Goal: Communication & Community: Participate in discussion

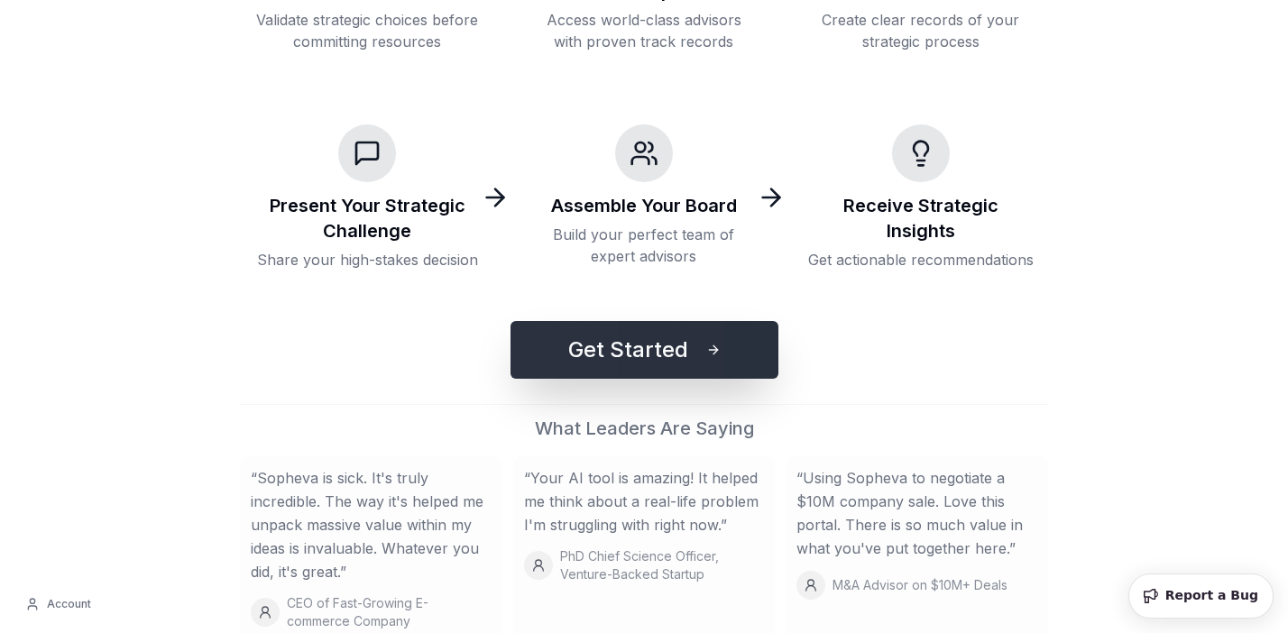
scroll to position [335, 0]
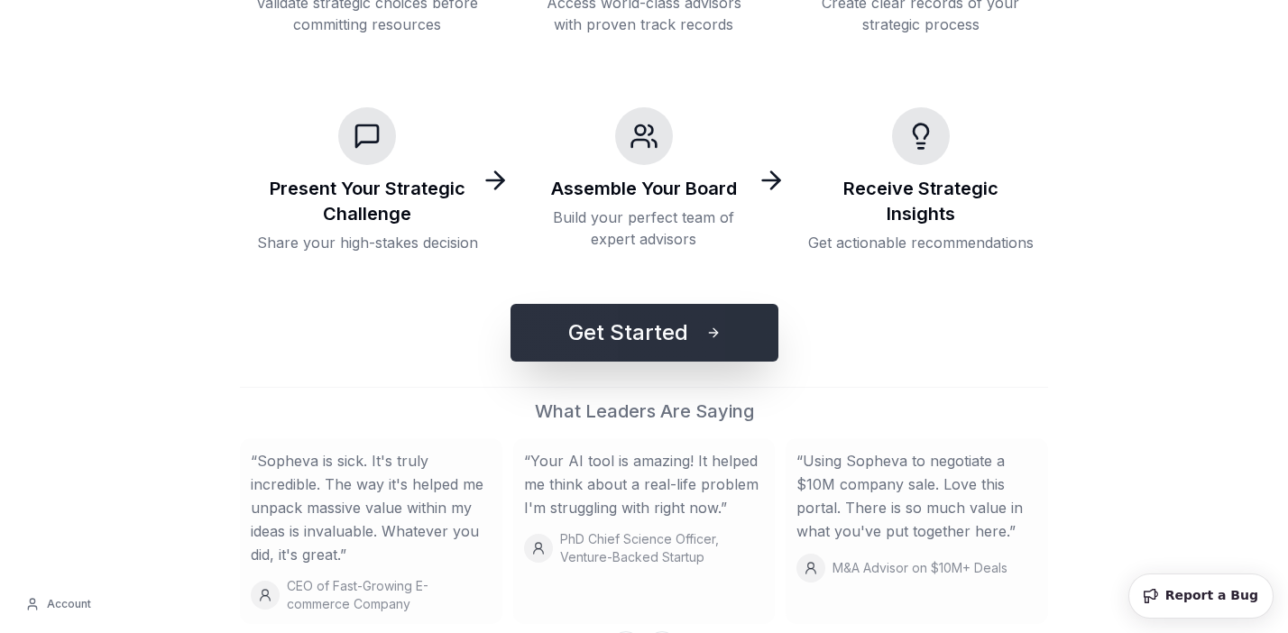
click at [637, 330] on button "Get Started" at bounding box center [644, 333] width 268 height 58
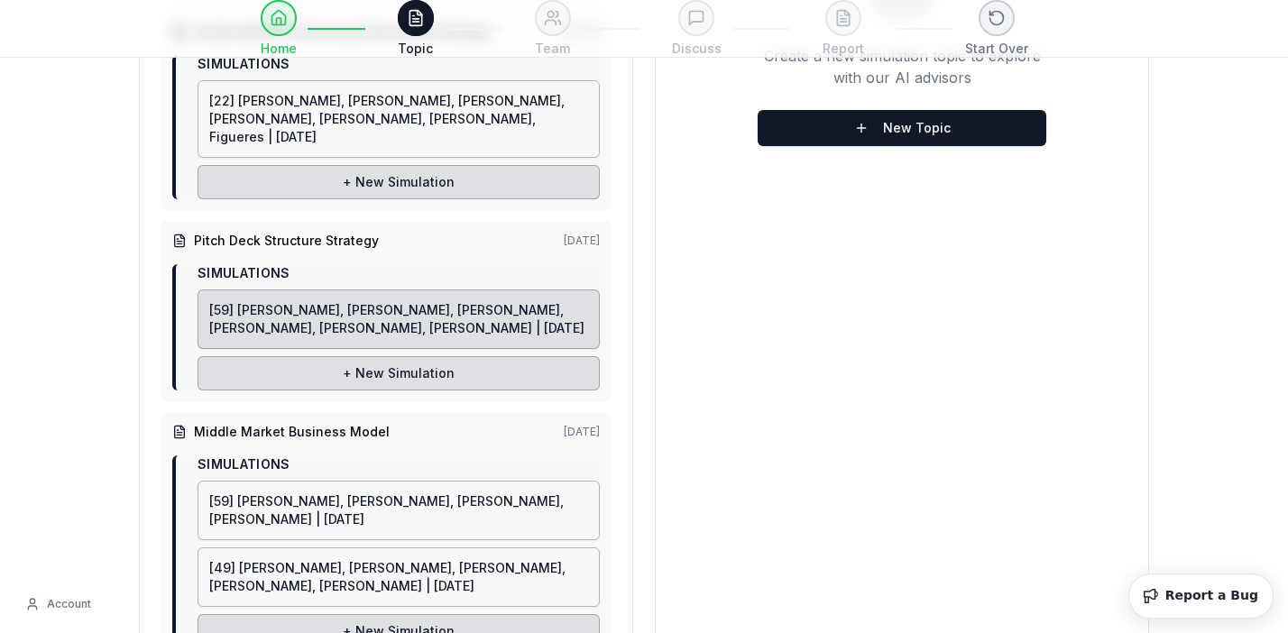
scroll to position [709, 0]
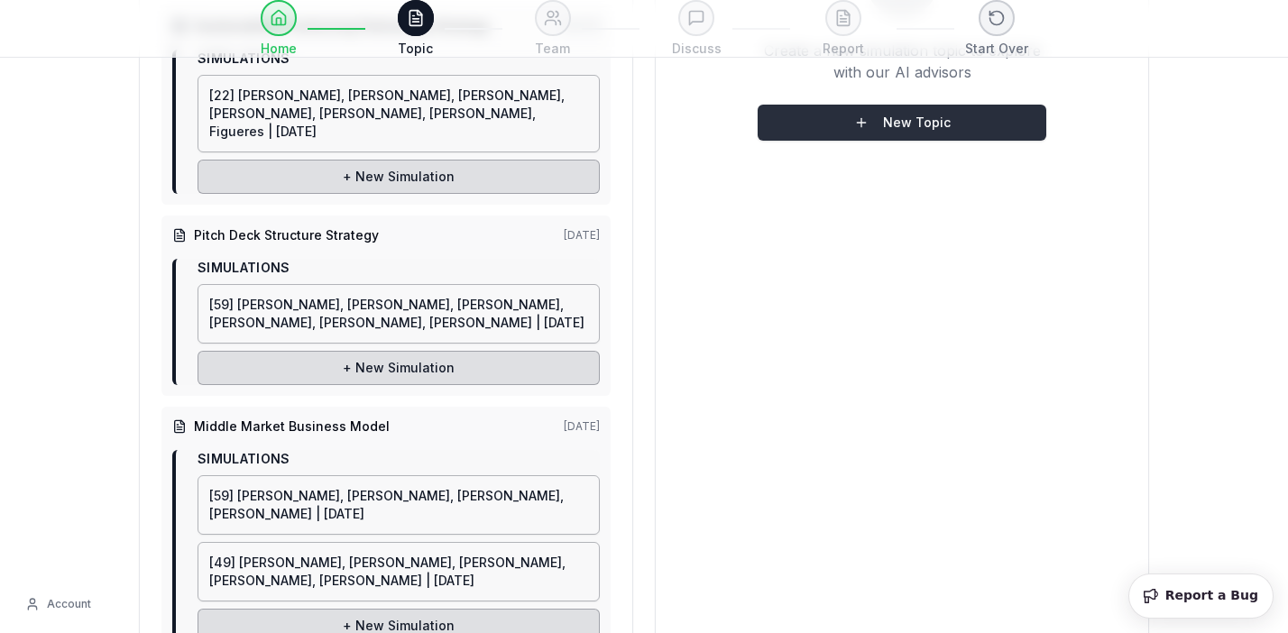
click at [888, 105] on button "New Topic" at bounding box center [901, 123] width 289 height 36
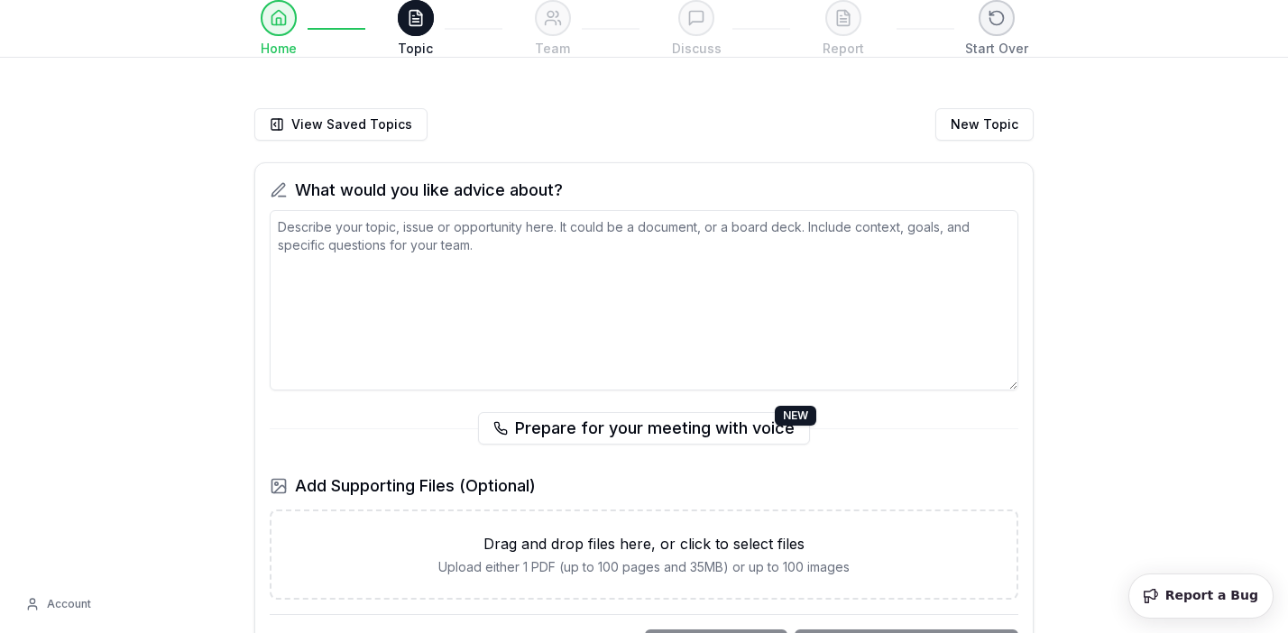
click at [796, 349] on textarea at bounding box center [644, 300] width 748 height 180
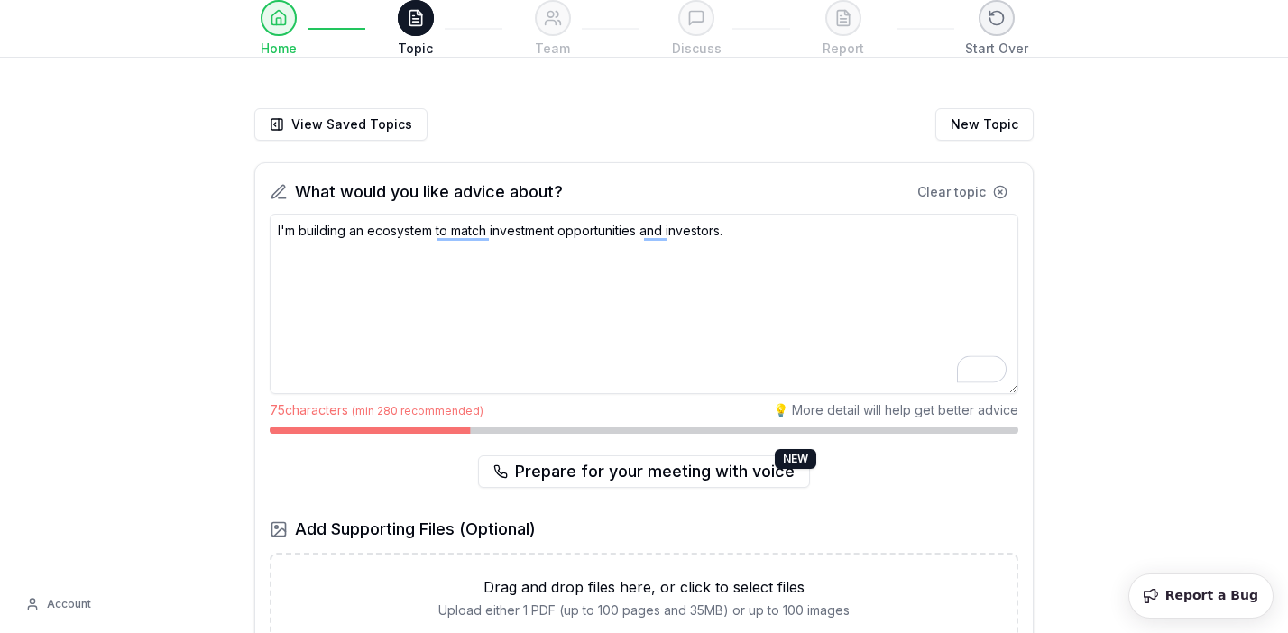
click at [760, 225] on textarea "I'm building an ecosystem to match investment opportunities and investors." at bounding box center [644, 304] width 748 height 180
click at [857, 226] on textarea "I'm building an ecosystem that matches investment opportunities with investors." at bounding box center [644, 304] width 748 height 180
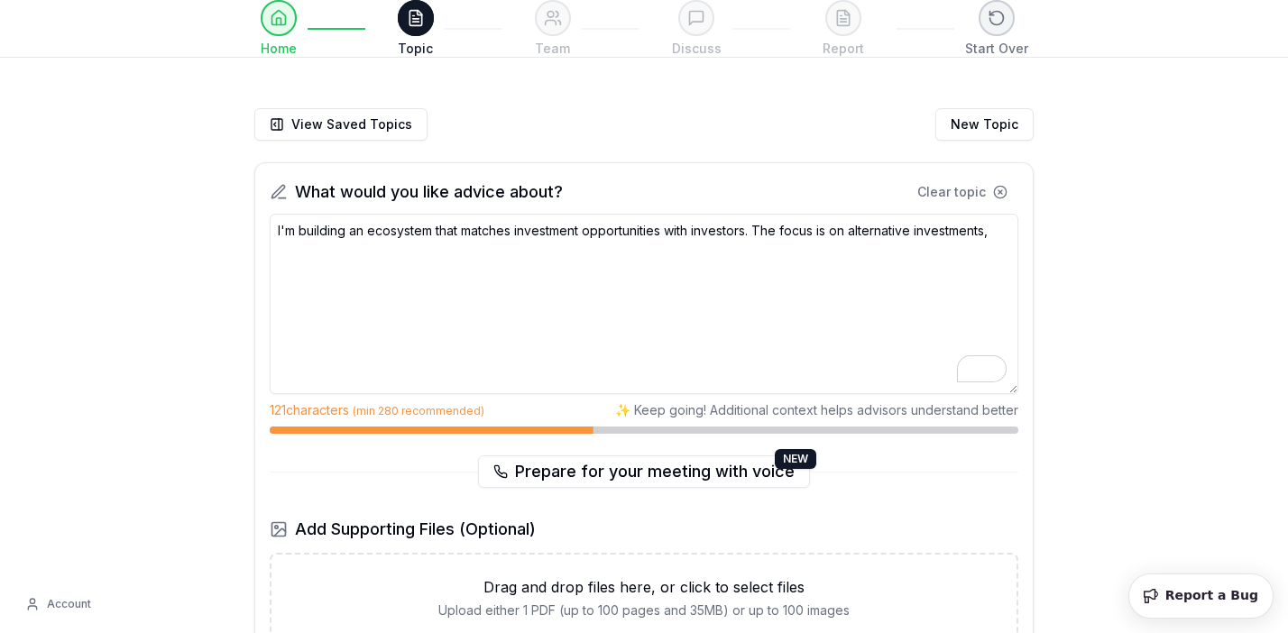
click at [1004, 234] on textarea "I'm building an ecosystem that matches investment opportunities with investors.…" at bounding box center [644, 304] width 748 height 180
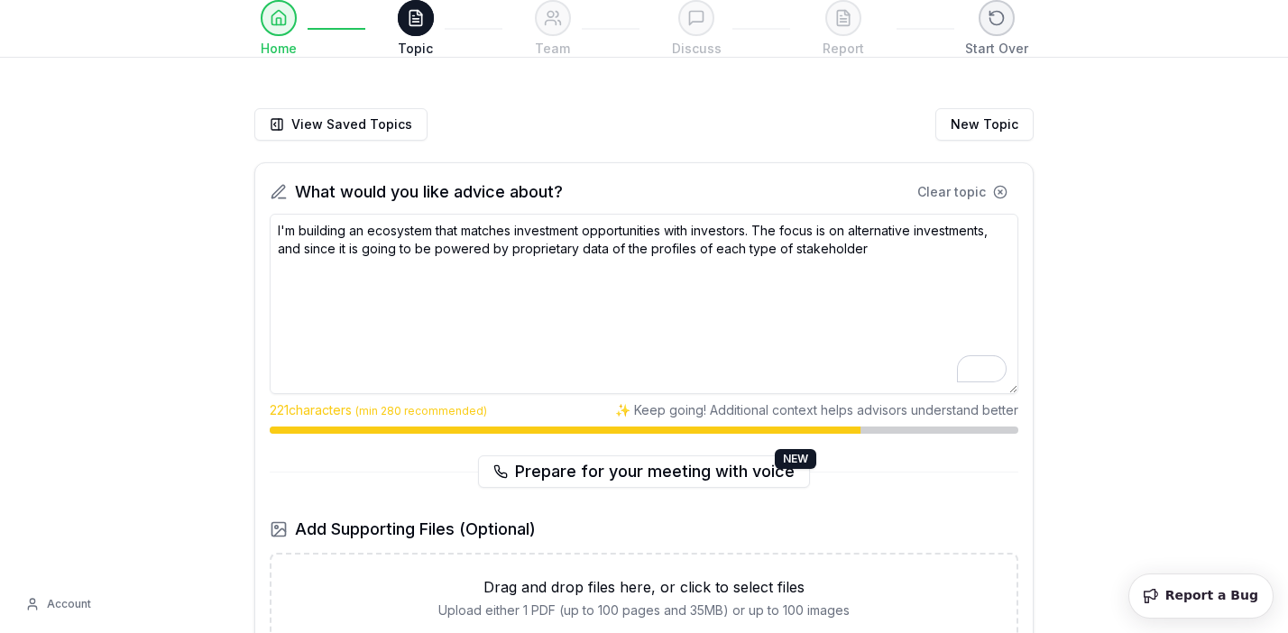
click at [919, 256] on textarea "I'm building an ecosystem that matches investment opportunities with investors.…" at bounding box center [644, 304] width 748 height 180
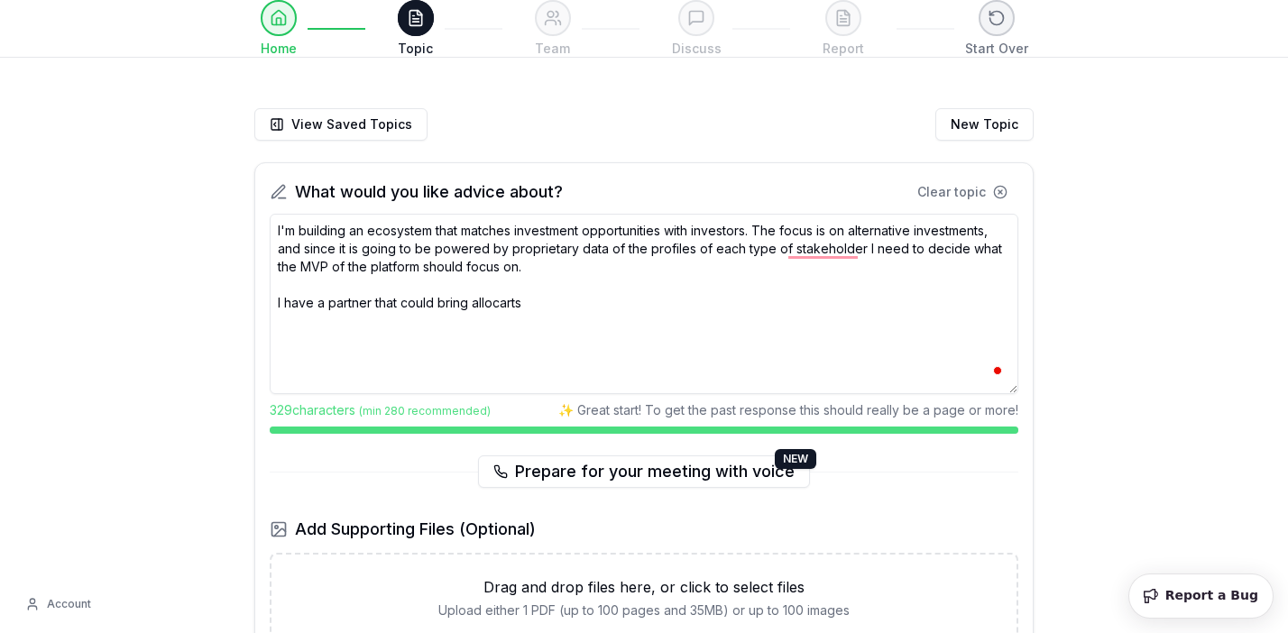
click at [610, 267] on textarea "I'm building an ecosystem that matches investment opportunities with investors.…" at bounding box center [644, 304] width 748 height 180
click at [783, 270] on textarea "I'm building an ecosystem that matches investment opportunities with investors.…" at bounding box center [644, 304] width 748 height 180
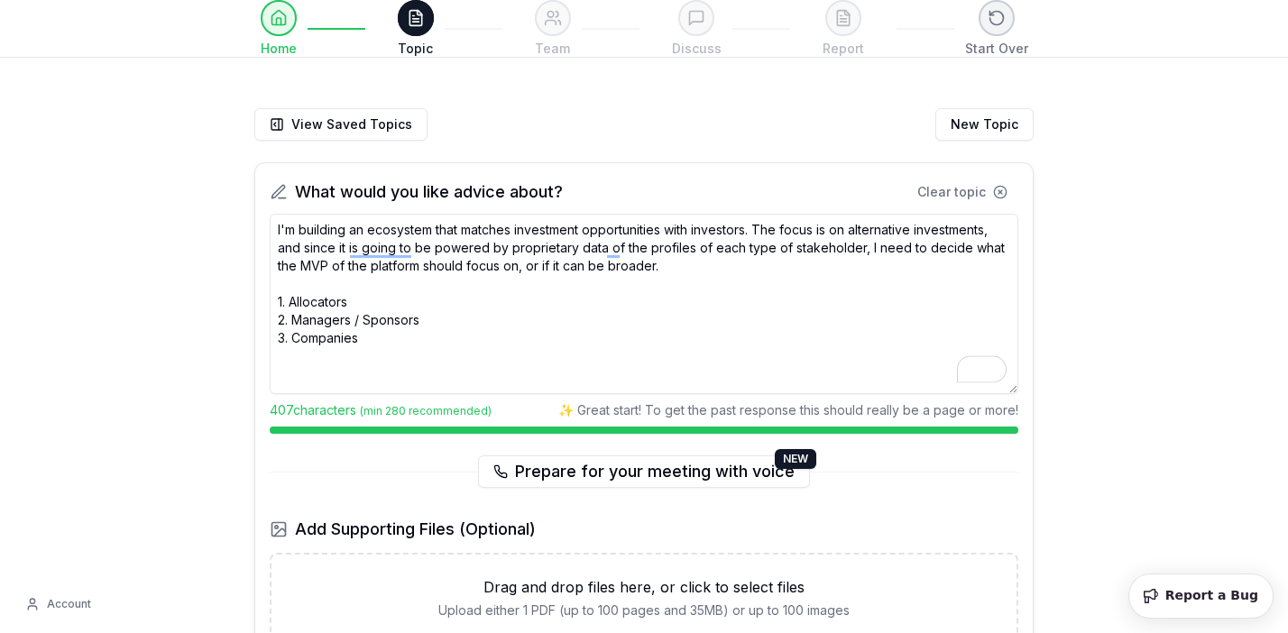
click at [710, 272] on textarea "I'm building an ecosystem that matches investment opportunities with investors.…" at bounding box center [644, 304] width 748 height 180
click at [643, 265] on textarea "I'm building an ecosystem that matches investment opportunities with investors.…" at bounding box center [644, 304] width 748 height 180
click at [733, 308] on textarea "I'm building an ecosystem that matches investment opportunities with investors.…" at bounding box center [644, 304] width 748 height 180
click at [727, 331] on textarea "I'm building an ecosystem that matches investment opportunities with investors.…" at bounding box center [644, 304] width 748 height 180
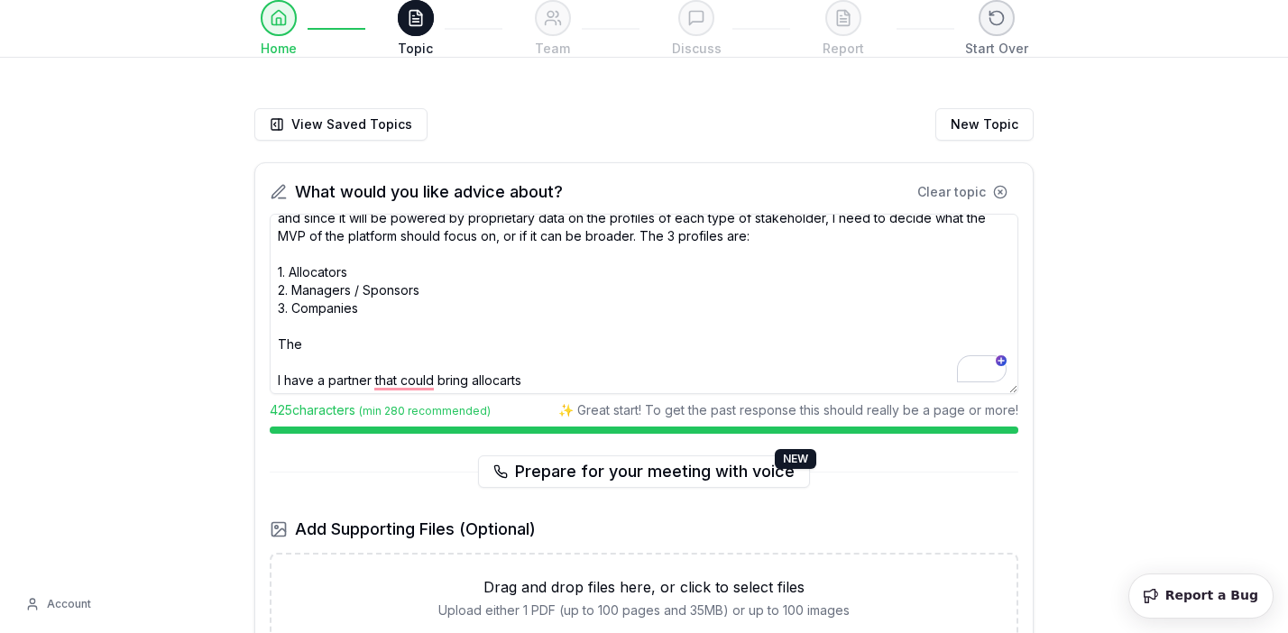
scroll to position [34, 0]
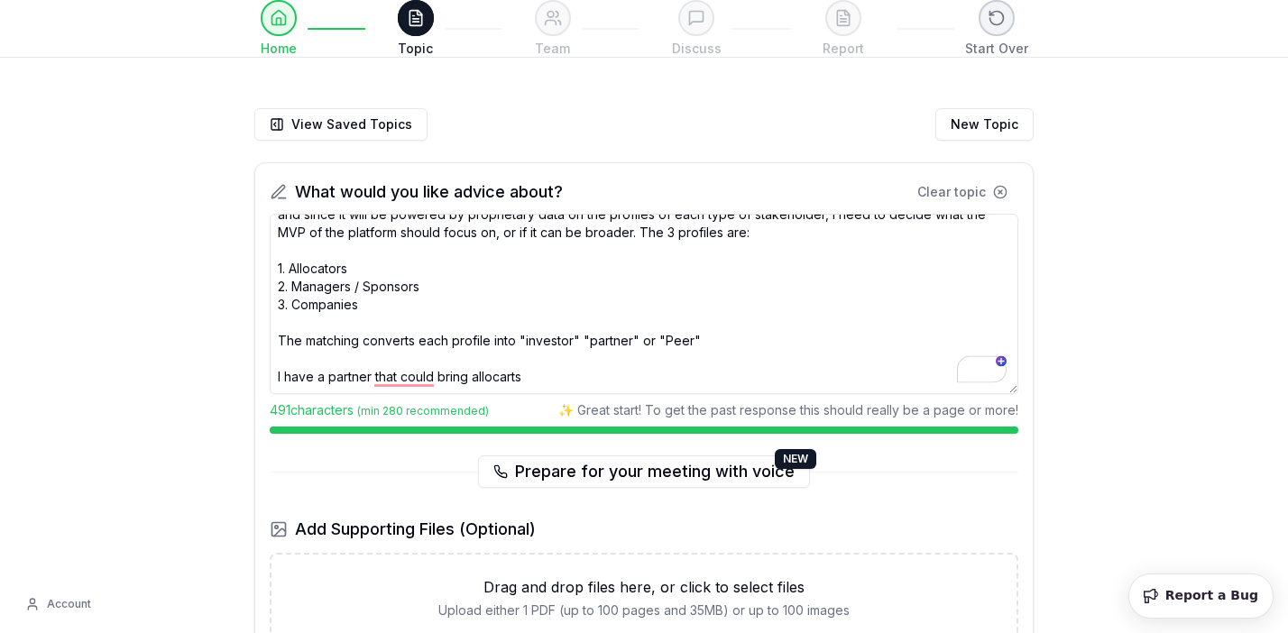
click at [593, 339] on textarea "I'm building an ecosystem that matches investment opportunities with investors.…" at bounding box center [644, 304] width 748 height 180
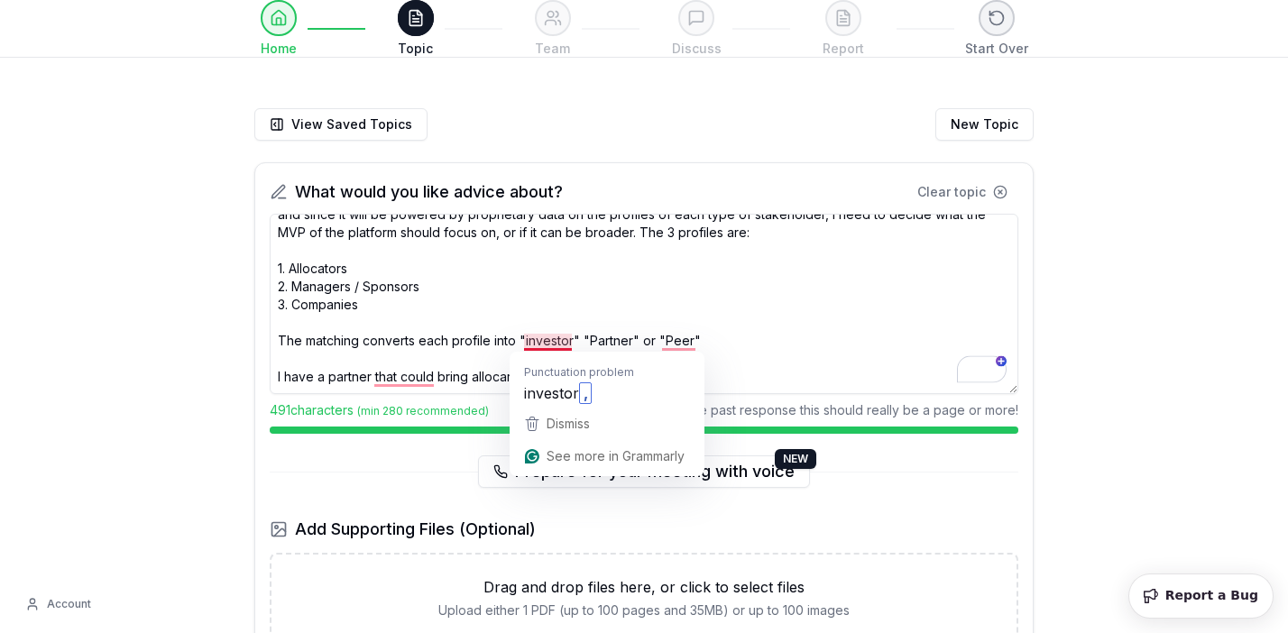
click at [528, 342] on textarea "I'm building an ecosystem that matches investment opportunities with investors.…" at bounding box center [644, 304] width 748 height 180
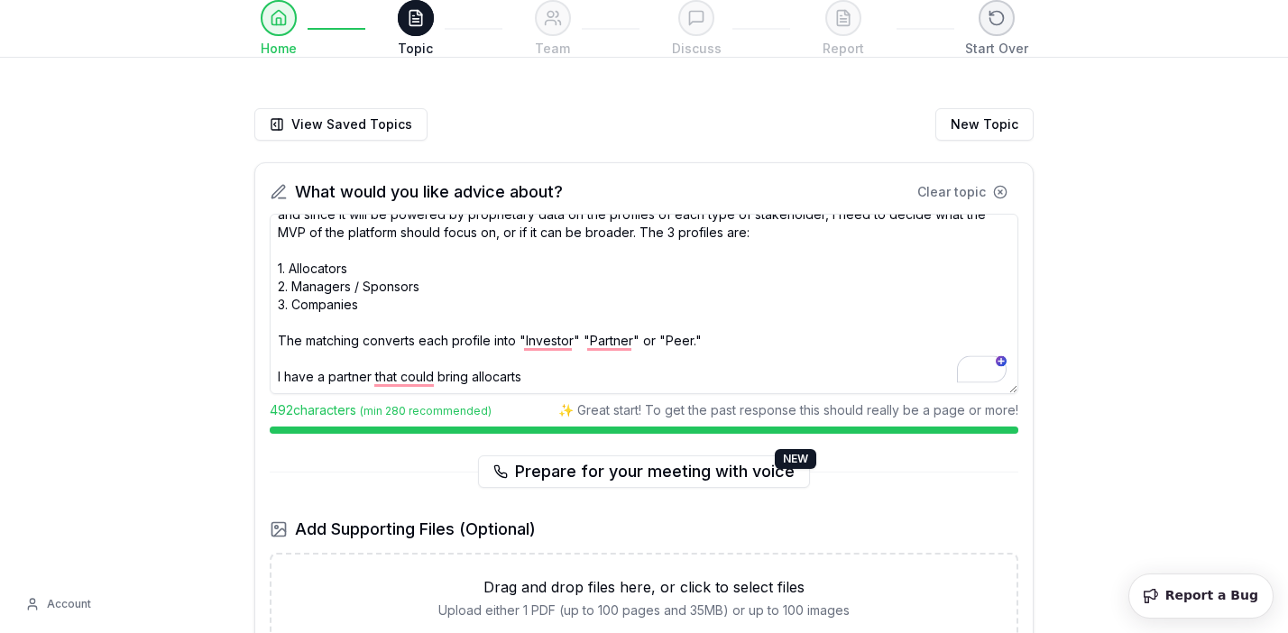
click at [366, 342] on textarea "I'm building an ecosystem that matches investment opportunities with investors.…" at bounding box center [644, 304] width 748 height 180
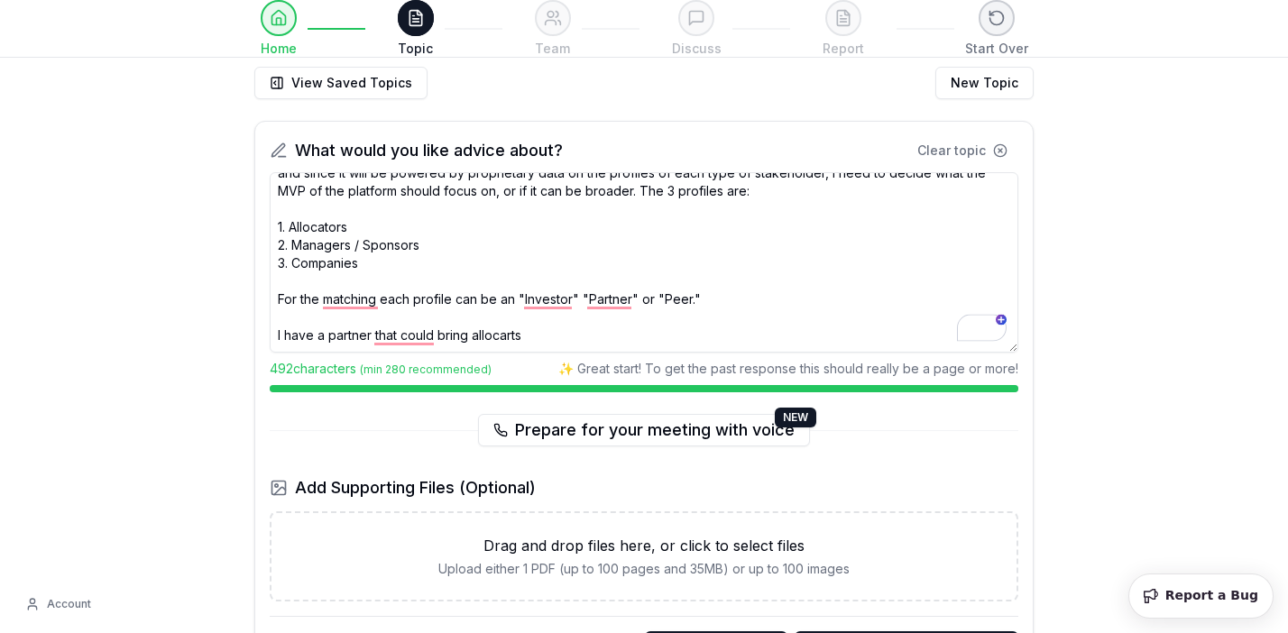
click at [569, 333] on textarea "I'm building an ecosystem that matches investment opportunities with investors.…" at bounding box center [644, 262] width 748 height 180
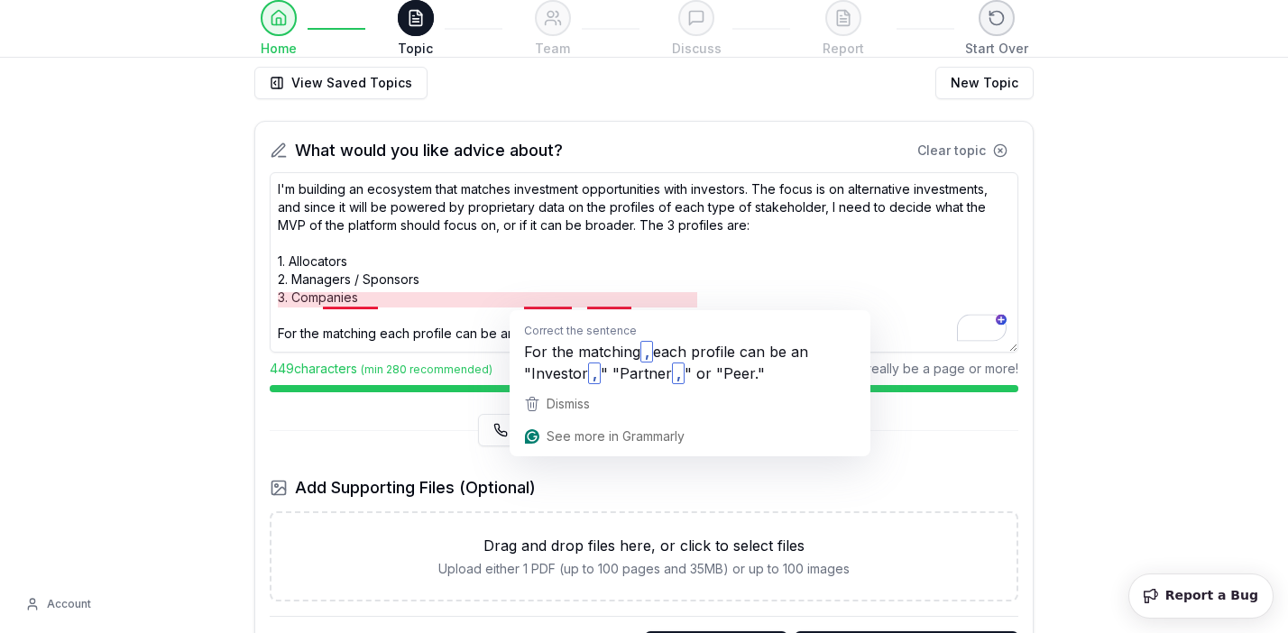
click at [362, 340] on textarea "I'm building an ecosystem that matches investment opportunities with investors.…" at bounding box center [644, 262] width 748 height 180
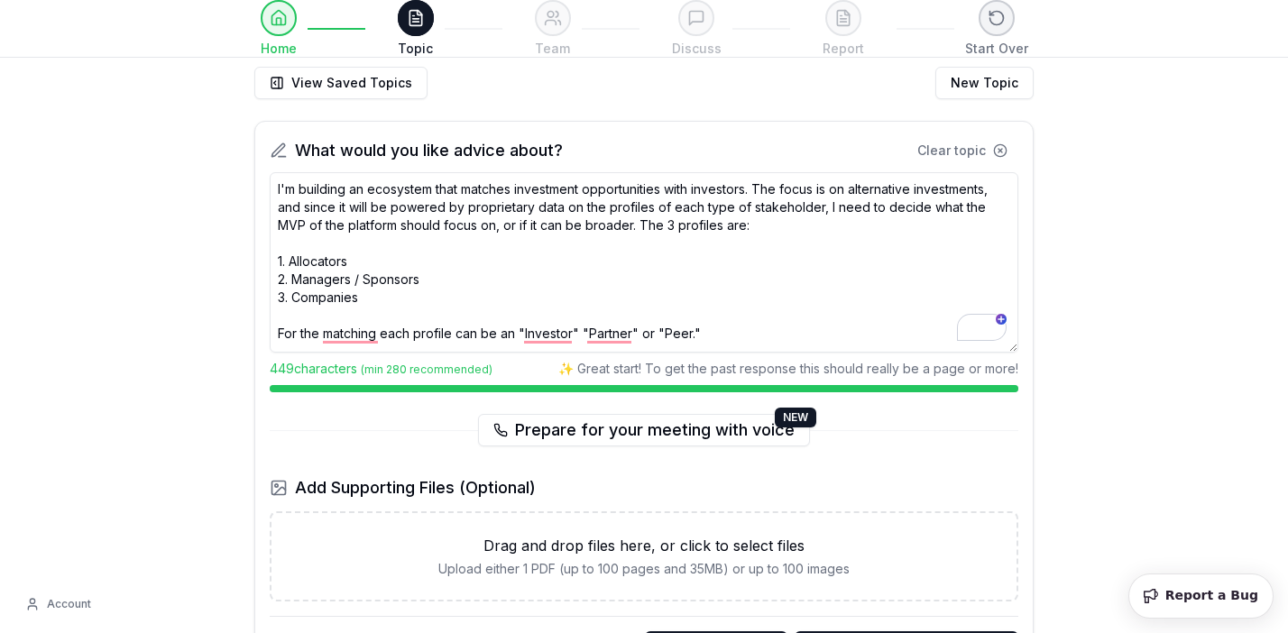
scroll to position [34, 0]
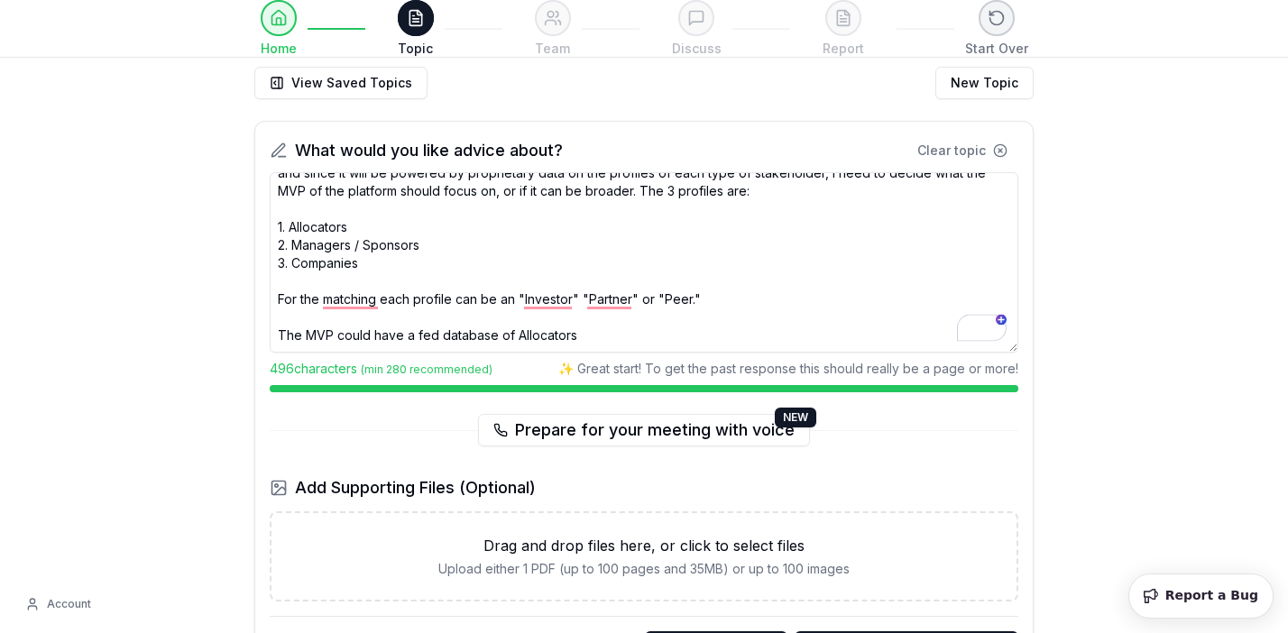
click at [600, 341] on textarea "I'm building an ecosystem that matches investment opportunities with investors.…" at bounding box center [644, 262] width 748 height 180
click at [380, 339] on textarea "I'm building an ecosystem that matches investment opportunities with investors.…" at bounding box center [644, 262] width 748 height 180
type textarea "I'm building an ecosystem that matches investment opportunities with investors.…"
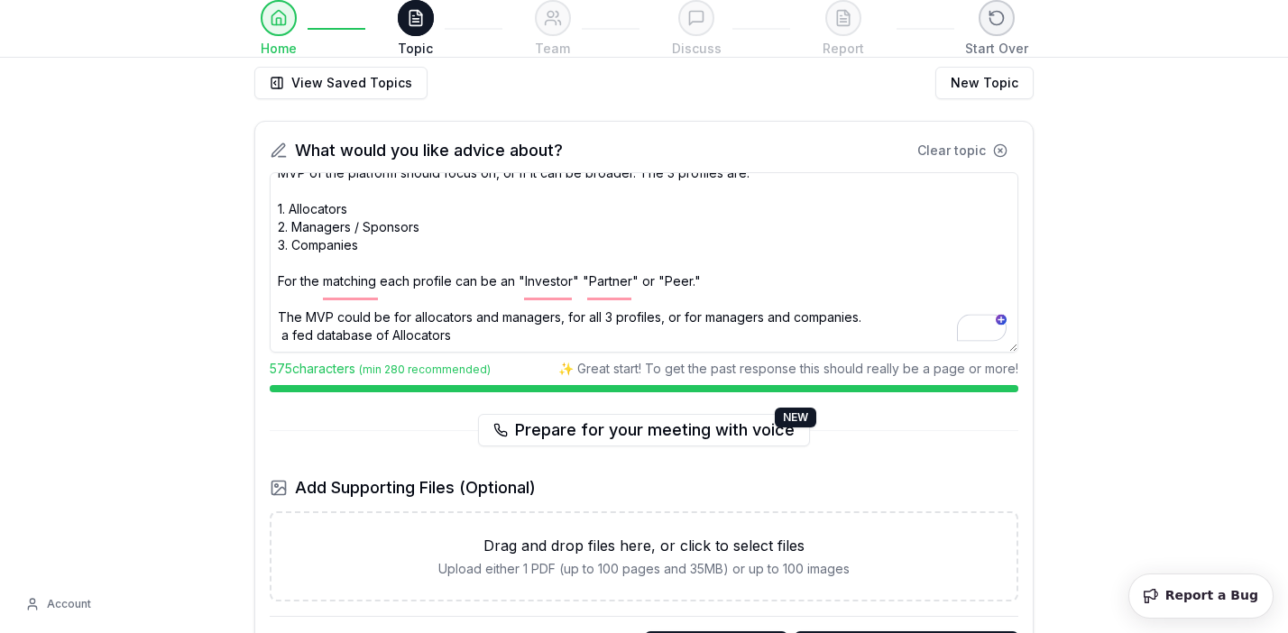
scroll to position [52, 0]
drag, startPoint x: 565, startPoint y: 316, endPoint x: 678, endPoint y: 318, distance: 112.7
click at [678, 318] on textarea "I'm building an ecosystem that matches investment opportunities with investors.…" at bounding box center [644, 262] width 748 height 180
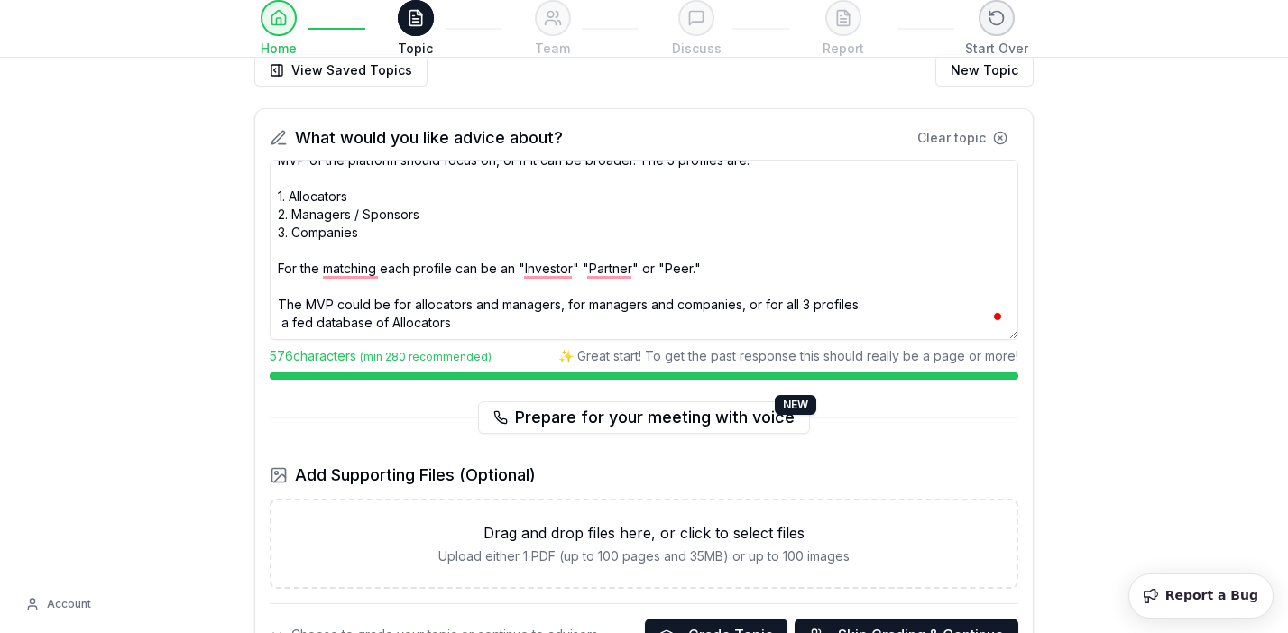
click at [728, 330] on textarea "I'm building an ecosystem that matches investment opportunities with investors.…" at bounding box center [644, 250] width 748 height 180
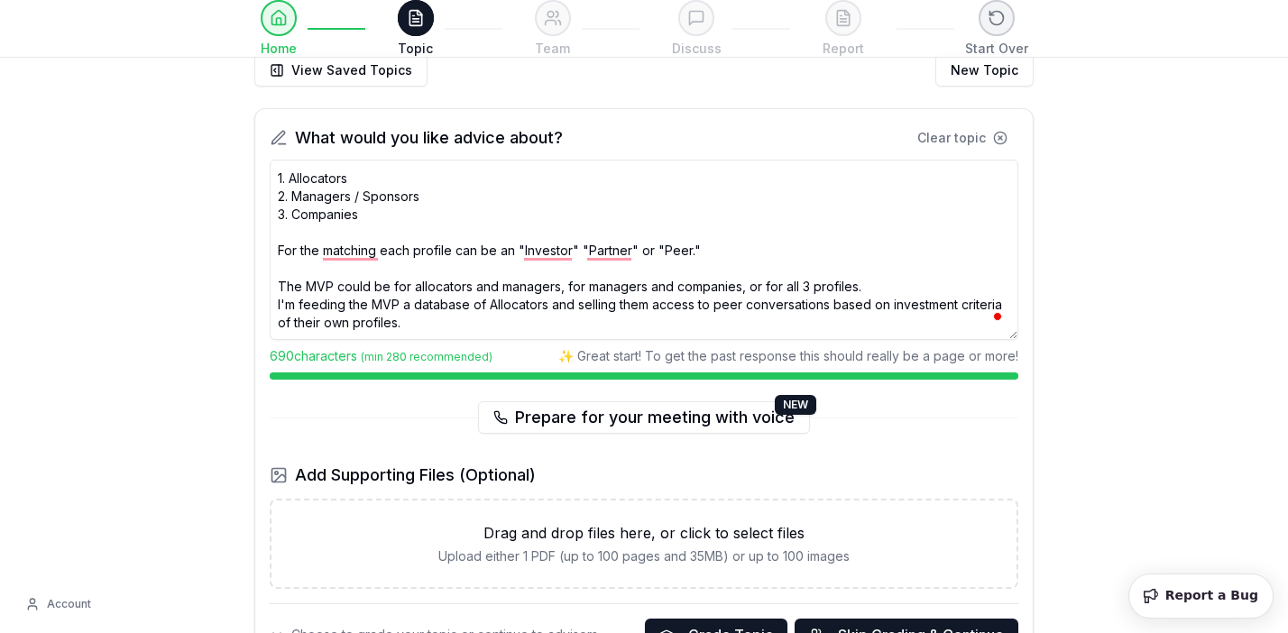
scroll to position [69, 0]
click at [525, 303] on textarea "I'm building an ecosystem that matches investment opportunities with investors.…" at bounding box center [644, 250] width 748 height 180
click at [509, 324] on textarea "I'm building an ecosystem that matches investment opportunities with investors.…" at bounding box center [644, 250] width 748 height 180
click at [546, 308] on textarea "I'm building an ecosystem that matches investment opportunities with investors.…" at bounding box center [644, 250] width 748 height 180
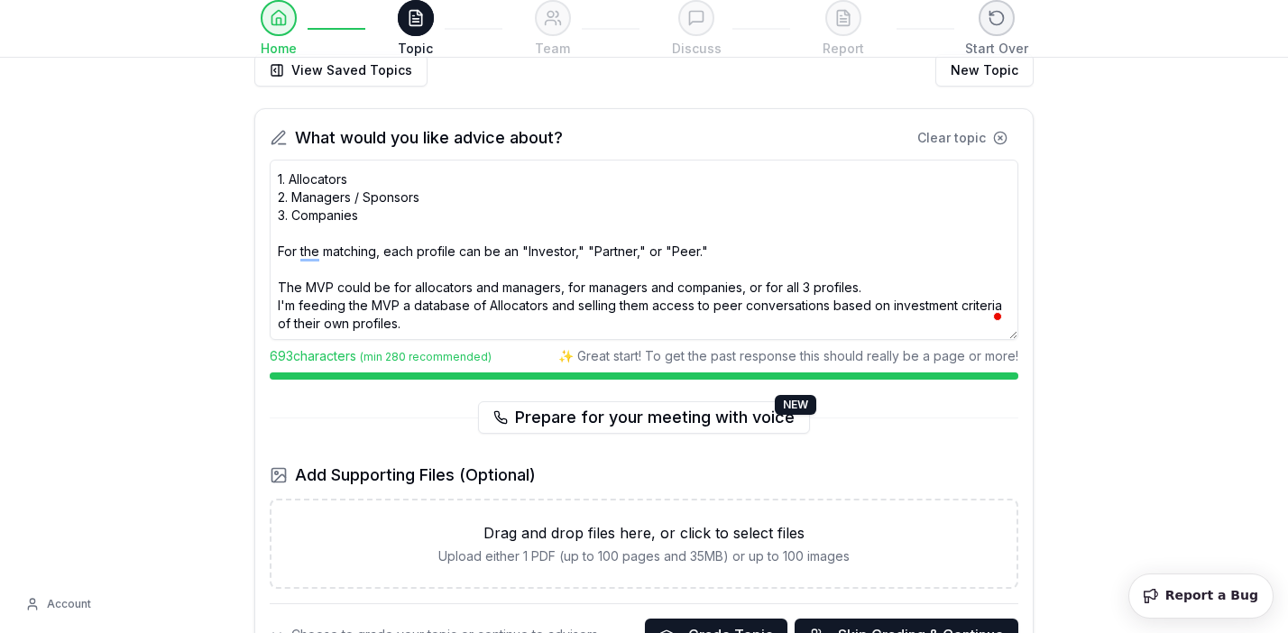
scroll to position [70, 0]
click at [853, 315] on textarea "I'm building an ecosystem that matches investment opportunities with investors.…" at bounding box center [644, 250] width 748 height 180
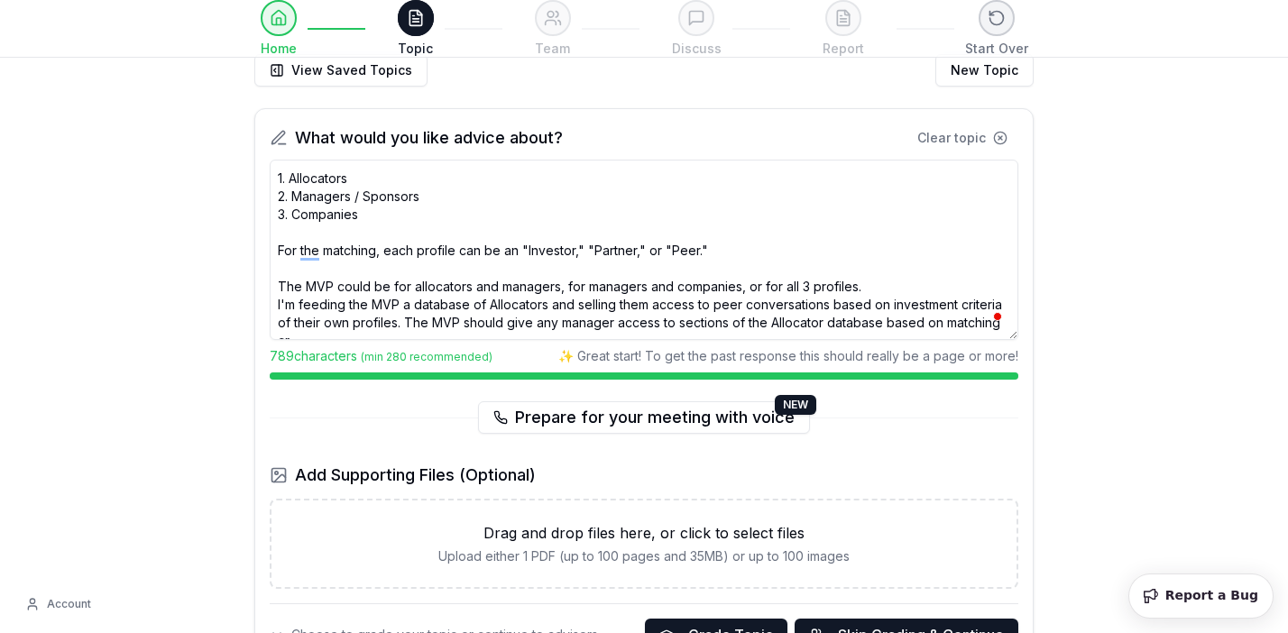
scroll to position [79, 0]
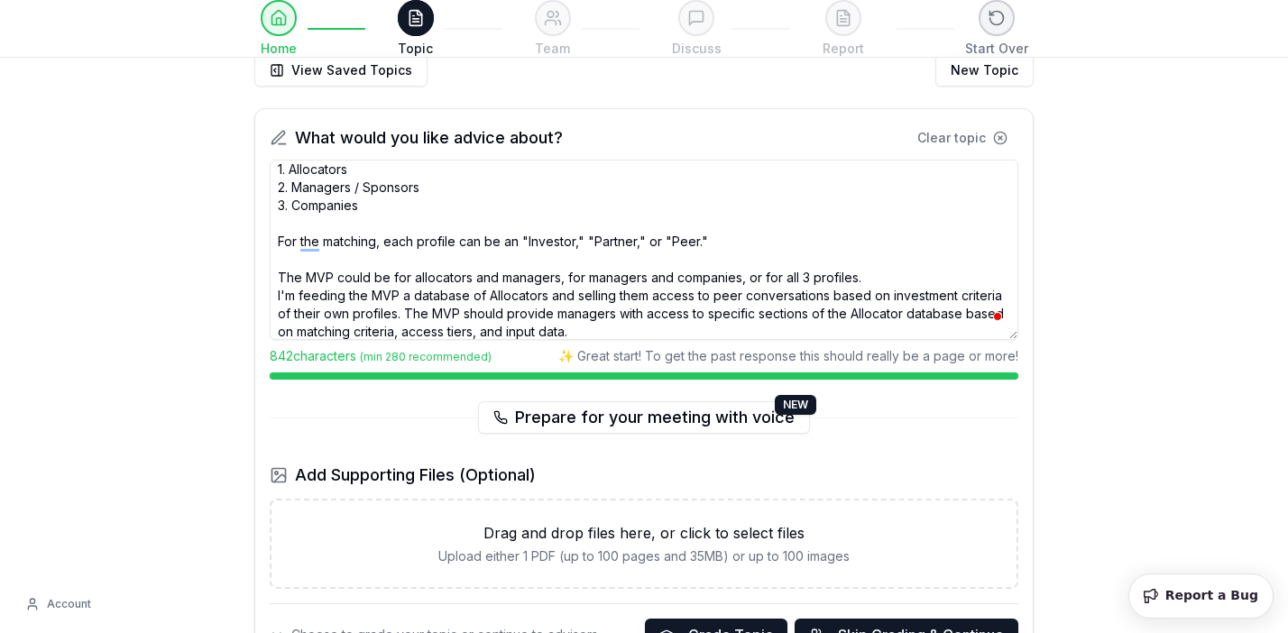
click at [623, 333] on textarea "I'm building an ecosystem that matches investment opportunities with investors.…" at bounding box center [644, 250] width 748 height 180
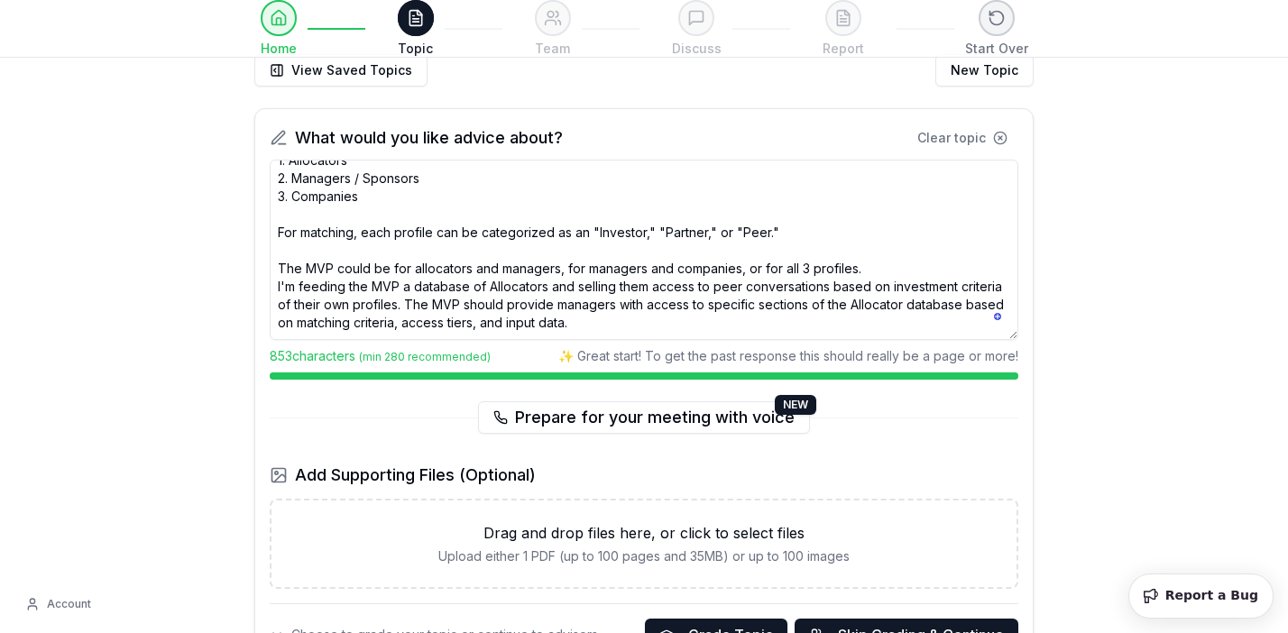
click at [618, 326] on textarea "I'm building an ecosystem that matches investment opportunities with investors.…" at bounding box center [644, 250] width 748 height 180
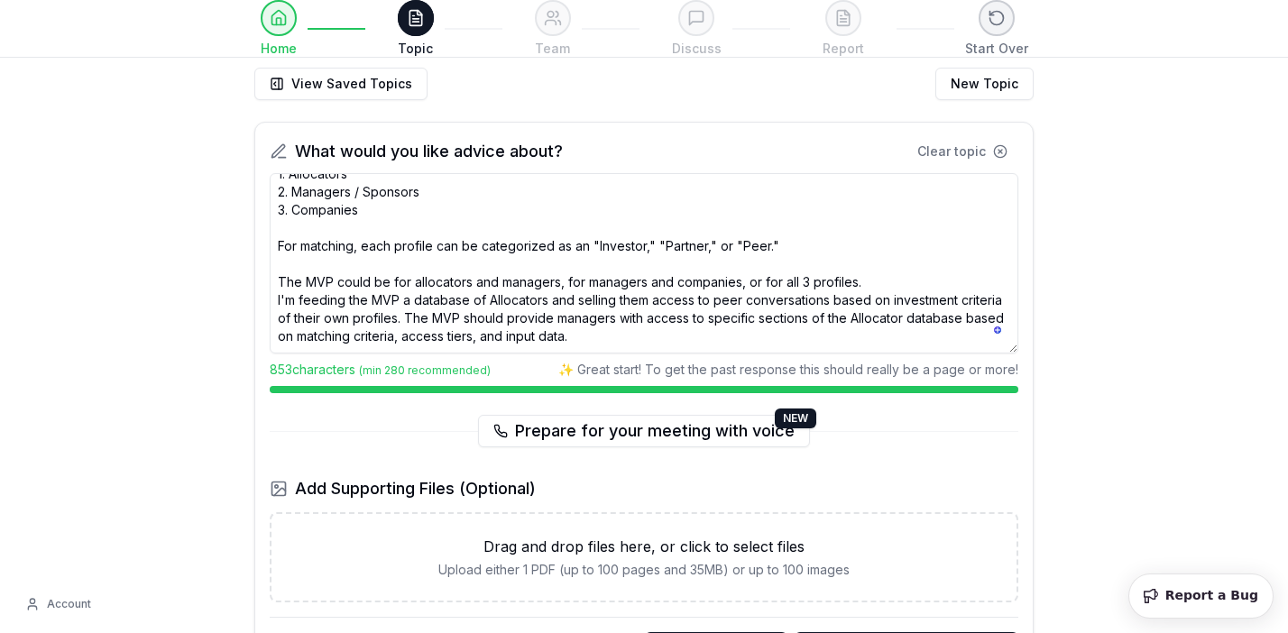
scroll to position [42, 0]
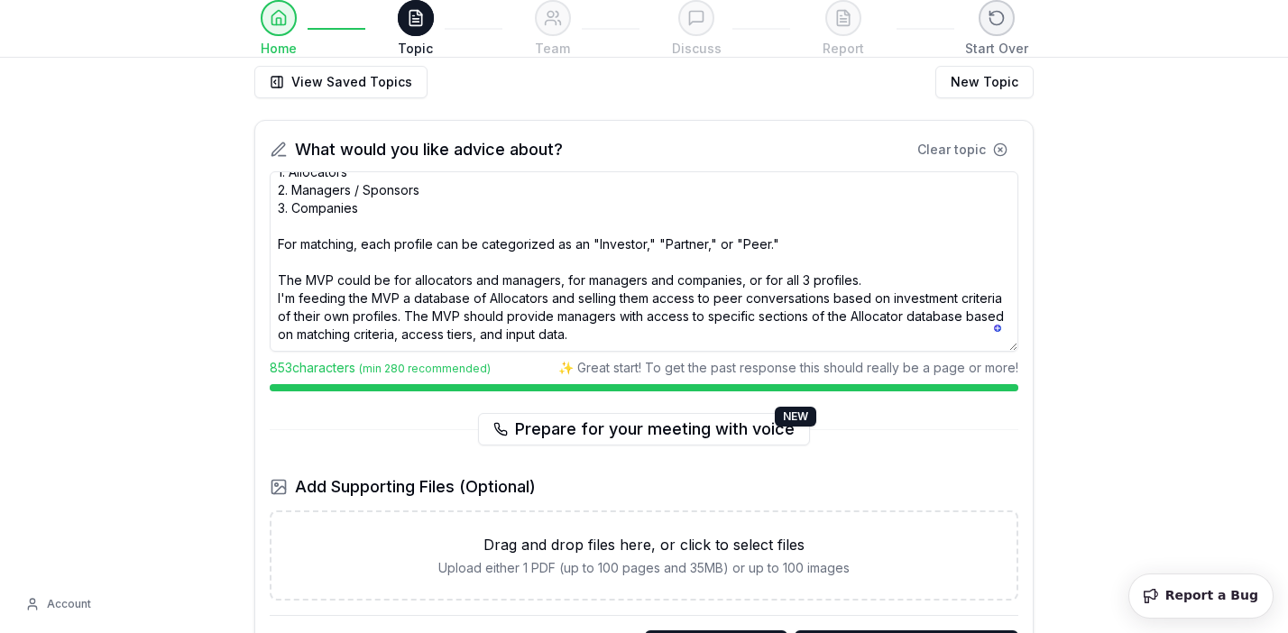
click at [537, 327] on textarea "I'm building an ecosystem that matches investment opportunities with investors.…" at bounding box center [644, 261] width 748 height 180
click at [675, 342] on textarea "I'm building an ecosystem that matches investment opportunities with investors.…" at bounding box center [644, 261] width 748 height 180
click at [618, 339] on textarea "I'm building an ecosystem that matches investment opportunities with investors.…" at bounding box center [644, 261] width 748 height 180
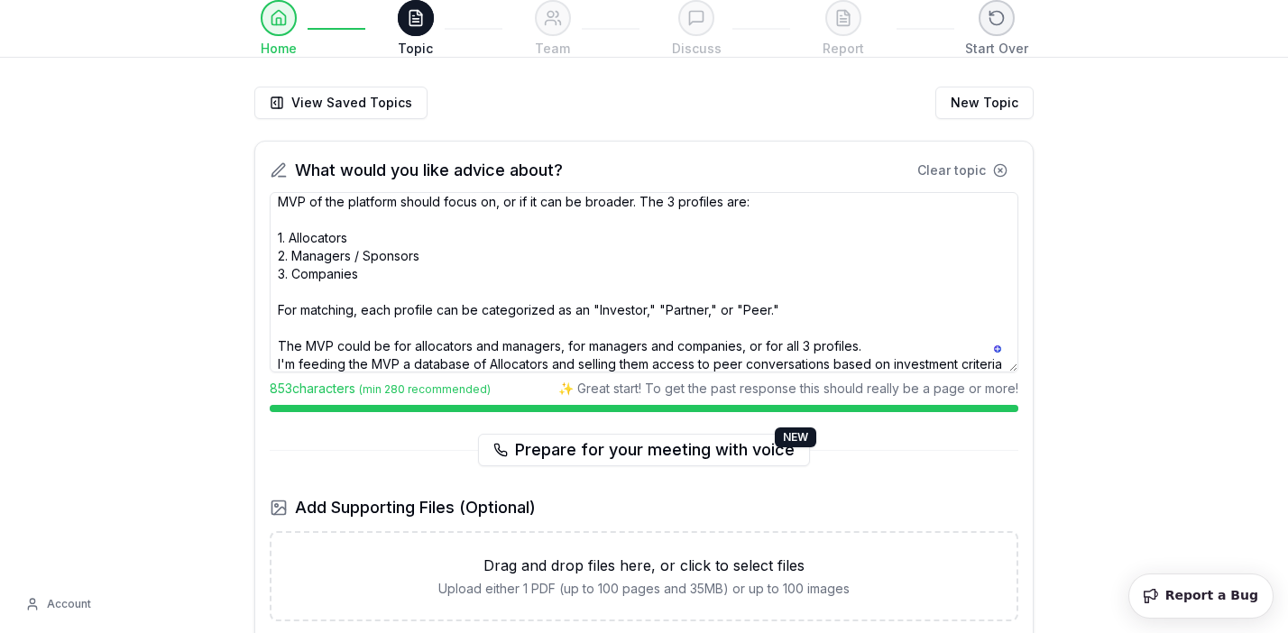
scroll to position [0, 0]
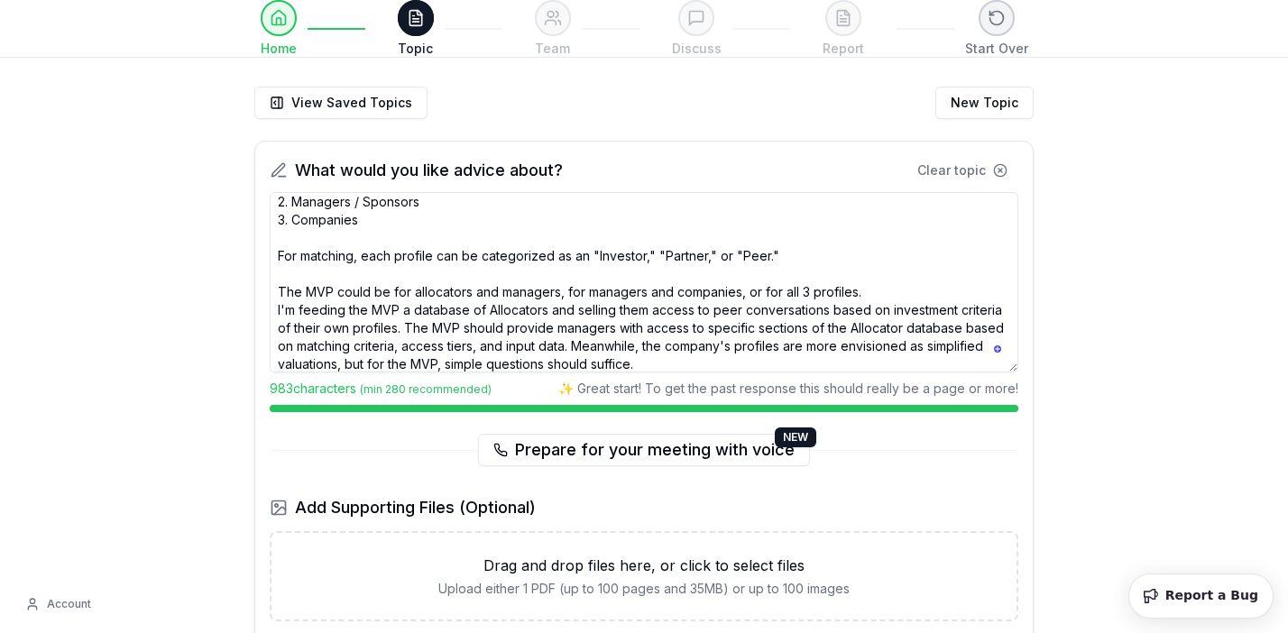
click at [760, 362] on textarea "I'm building an ecosystem that matches investment opportunities with investors.…" at bounding box center [644, 282] width 748 height 180
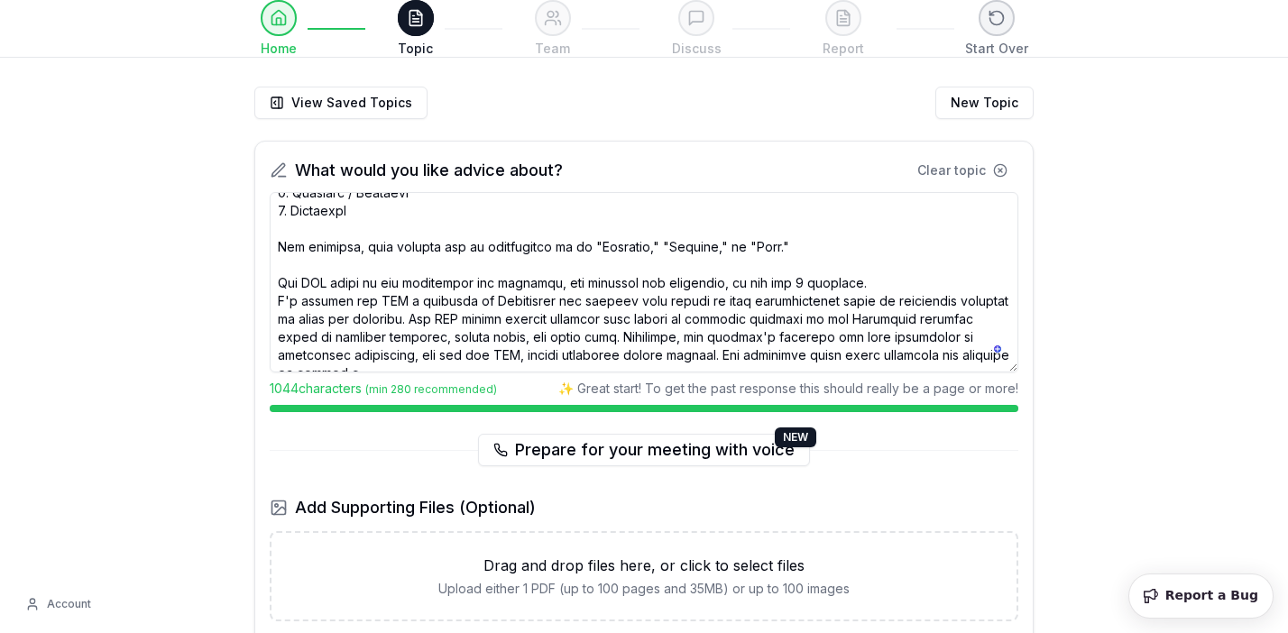
scroll to position [115, 0]
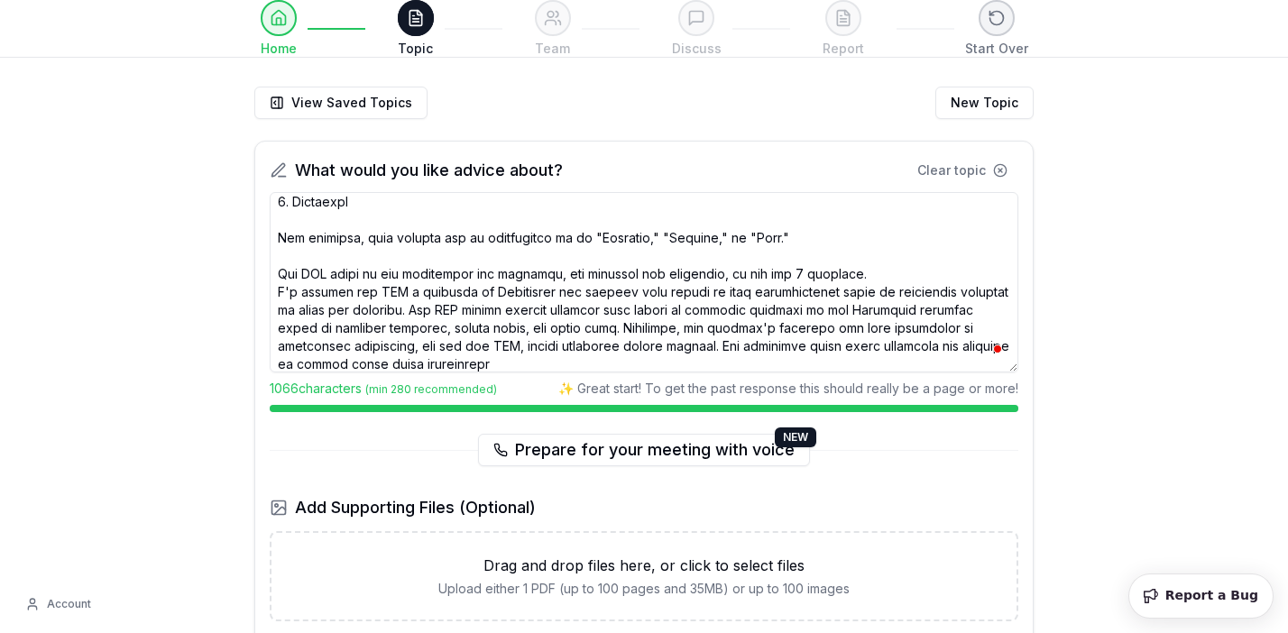
click at [752, 346] on textarea "To enrich screen reader interactions, please activate Accessibility in Grammarl…" at bounding box center [644, 282] width 748 height 180
click at [785, 345] on textarea "To enrich screen reader interactions, please activate Accessibility in Grammarl…" at bounding box center [644, 282] width 748 height 180
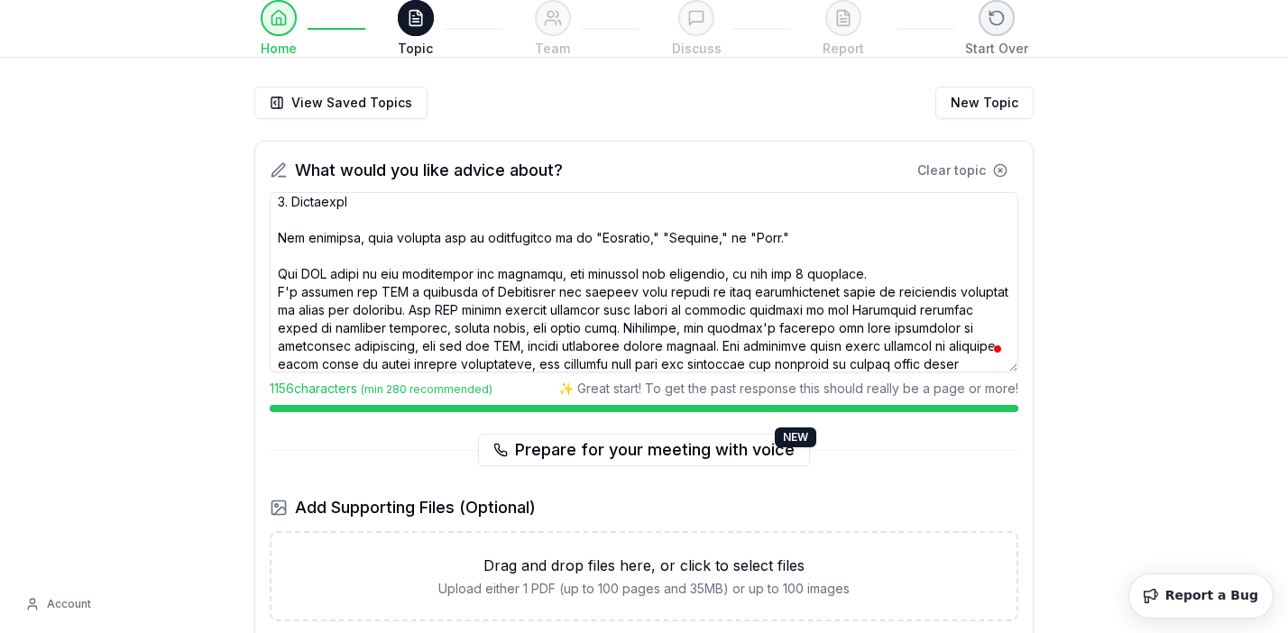
click at [978, 347] on textarea "To enrich screen reader interactions, please activate Accessibility in Grammarl…" at bounding box center [644, 282] width 748 height 180
click at [848, 346] on textarea "To enrich screen reader interactions, please activate Accessibility in Grammarl…" at bounding box center [644, 282] width 748 height 180
click at [300, 362] on textarea "To enrich screen reader interactions, please activate Accessibility in Grammarl…" at bounding box center [644, 282] width 748 height 180
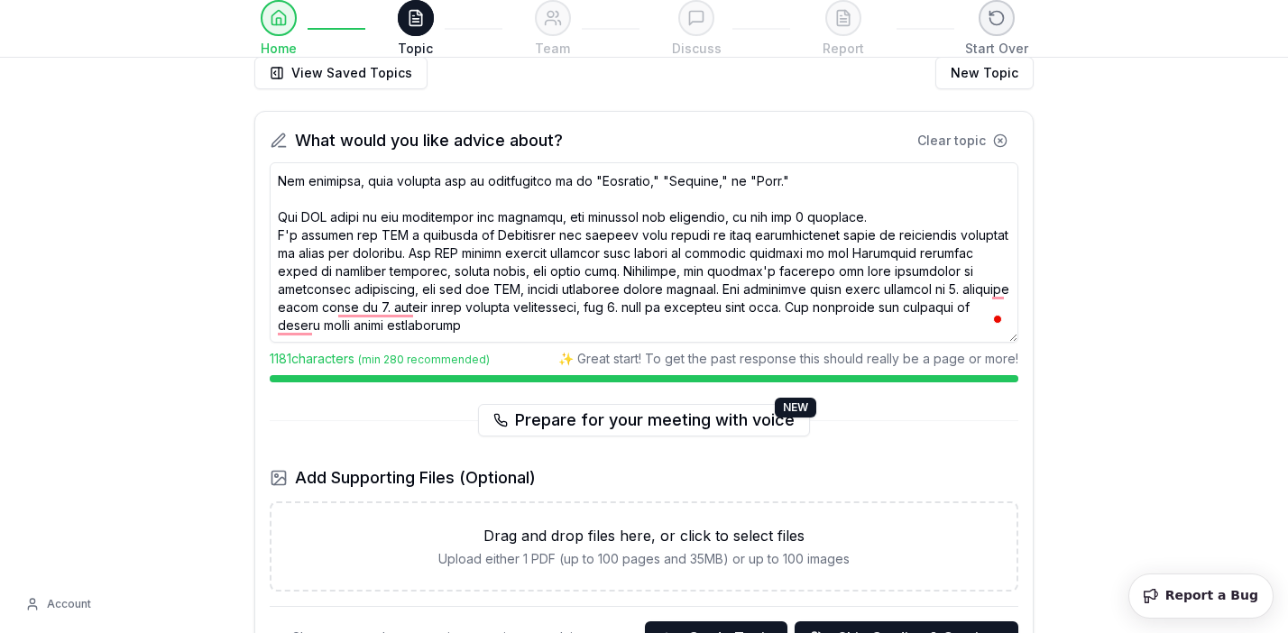
scroll to position [53, 0]
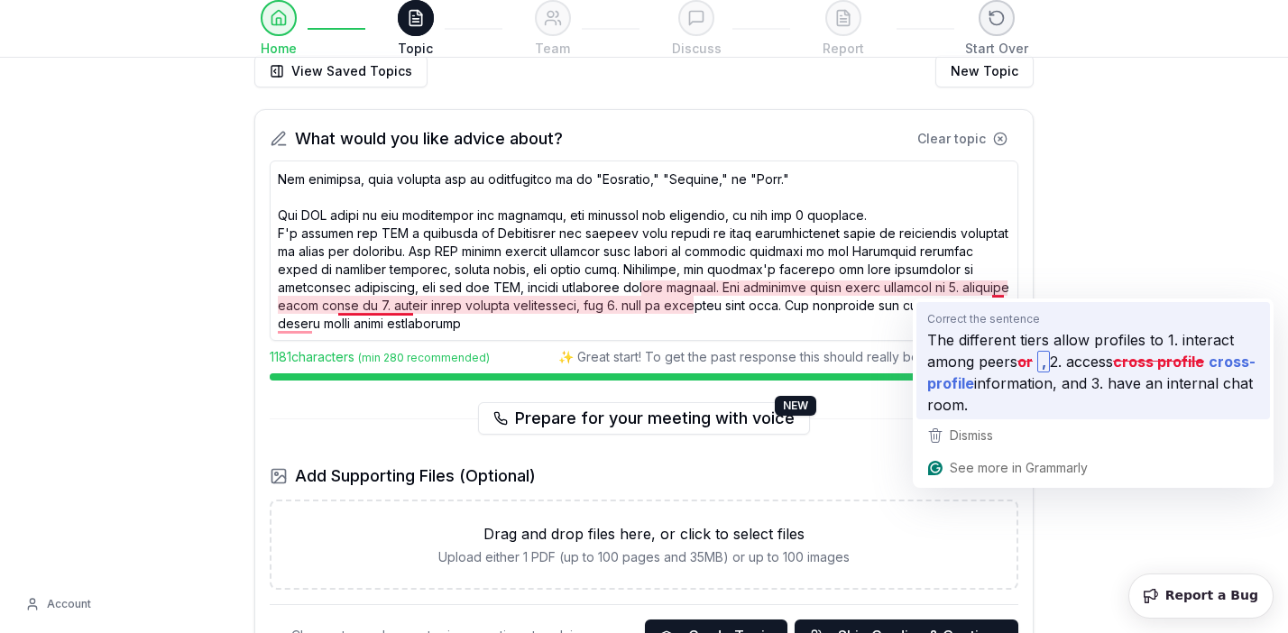
type textarea "I'm building an ecosystem that matches investment opportunities with investors.…"
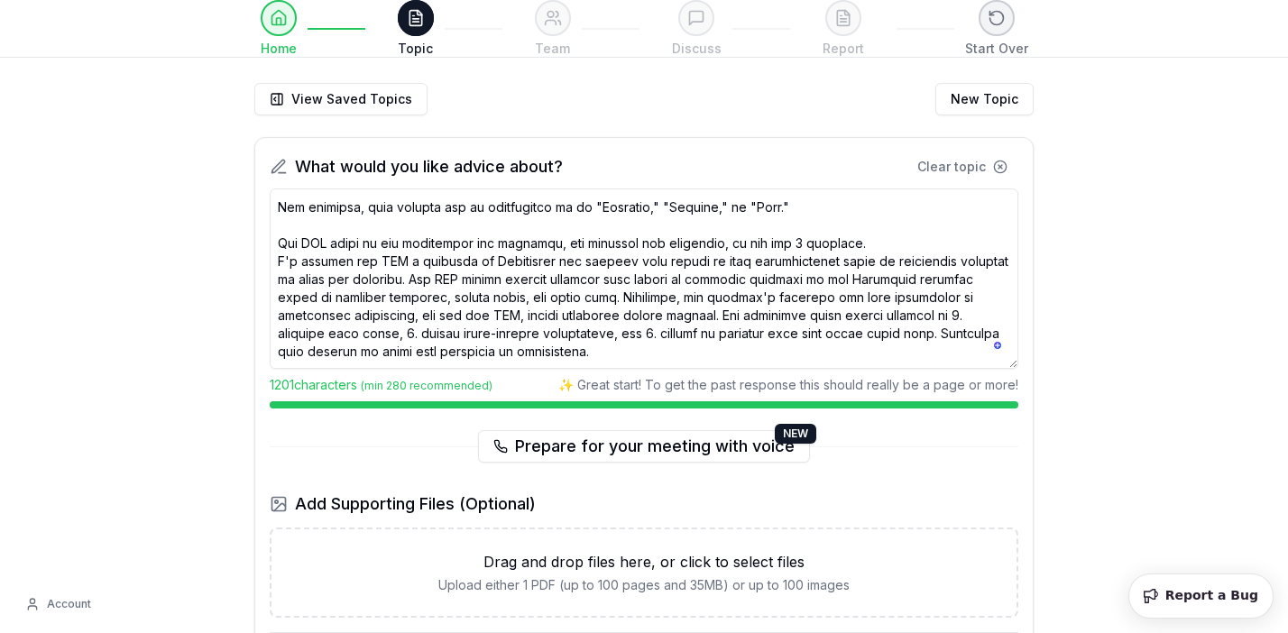
scroll to position [24, 0]
click at [524, 347] on textarea "To enrich screen reader interactions, please activate Accessibility in Grammarl…" at bounding box center [644, 279] width 748 height 180
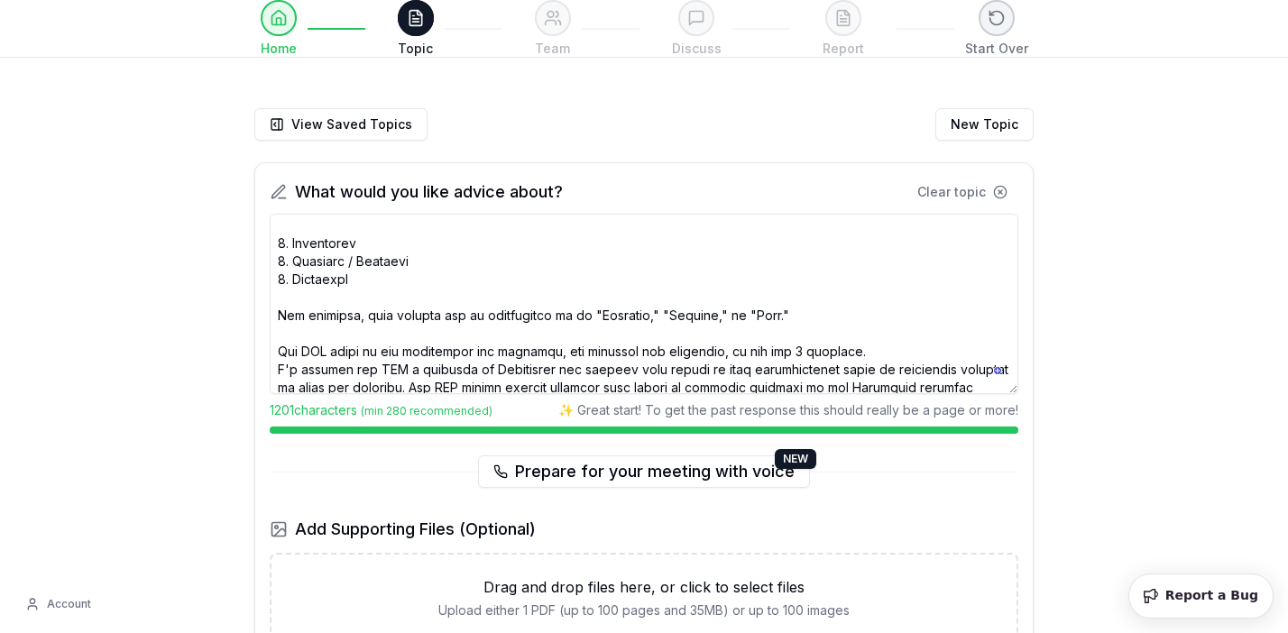
scroll to position [0, 0]
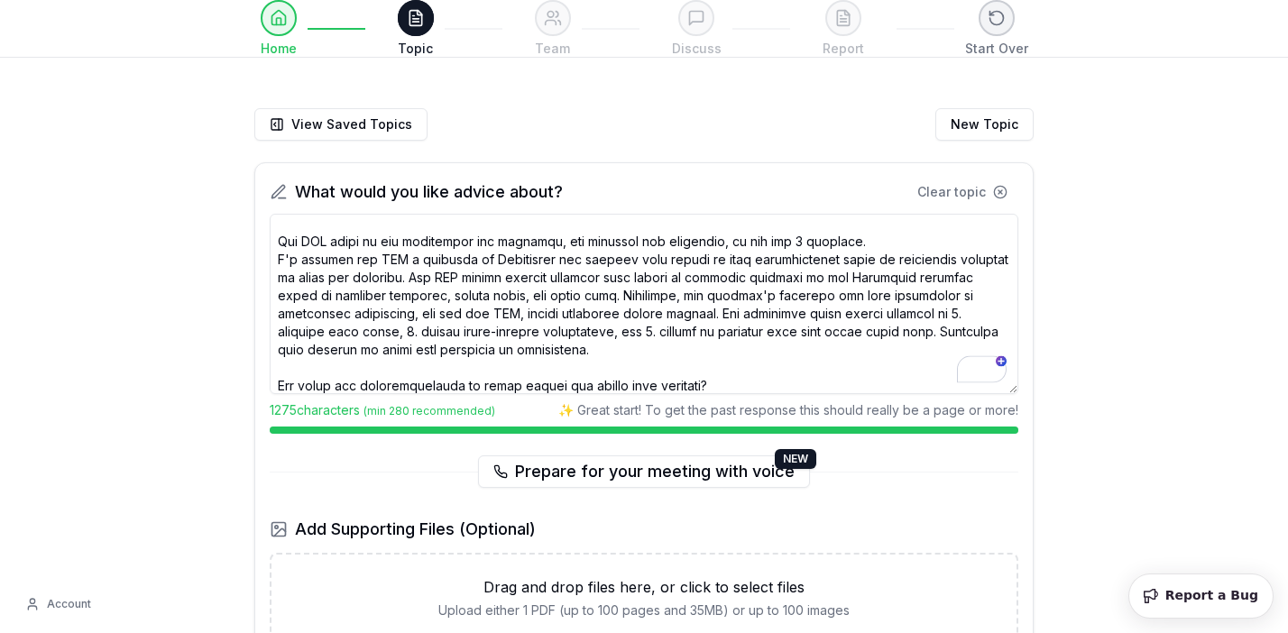
click at [769, 357] on textarea "To enrich screen reader interactions, please activate Accessibility in Grammarl…" at bounding box center [644, 304] width 748 height 180
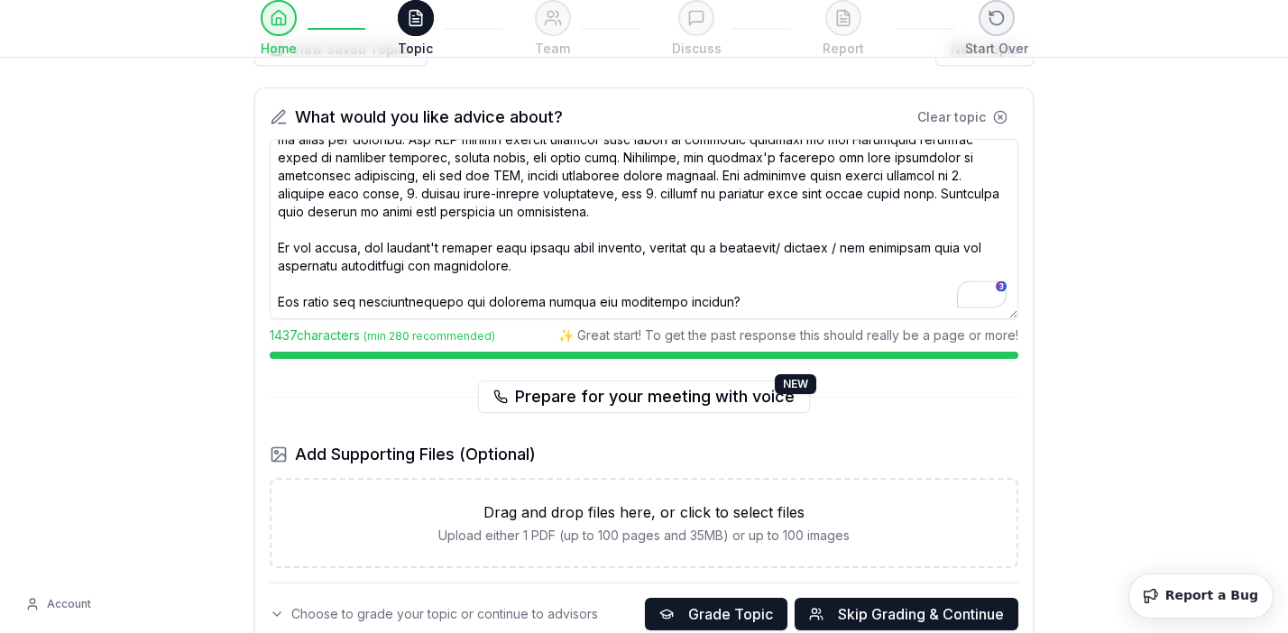
scroll to position [91, 0]
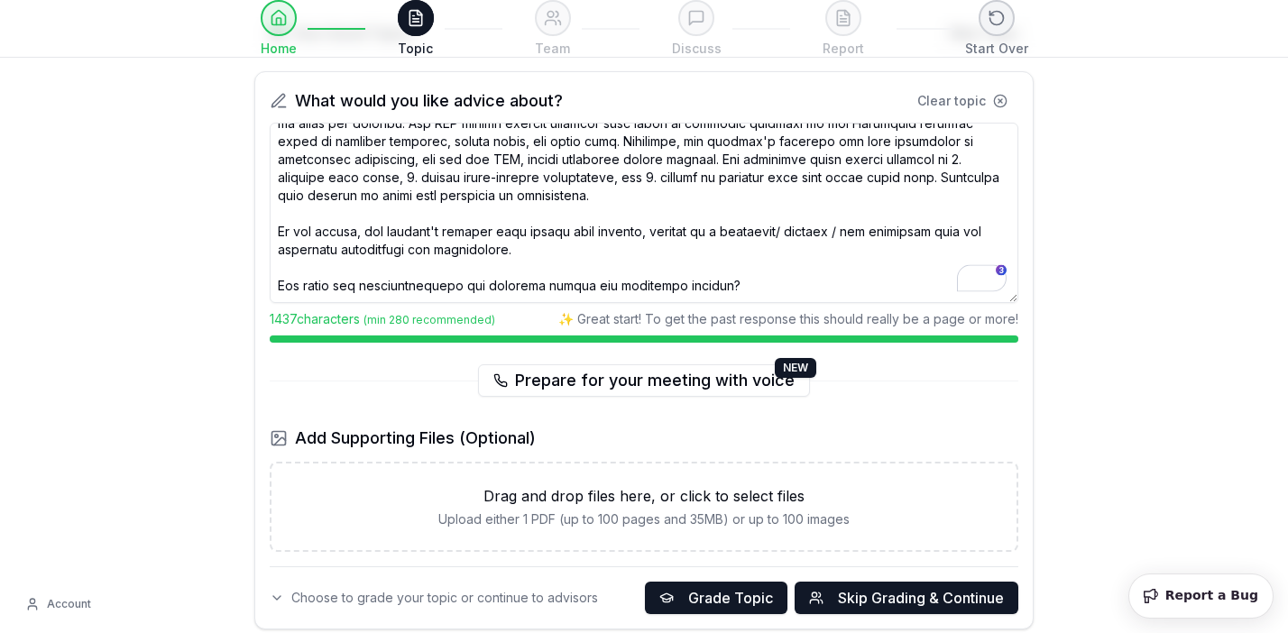
click at [773, 298] on textarea "To enrich screen reader interactions, please activate Accessibility in Grammarl…" at bounding box center [644, 213] width 748 height 180
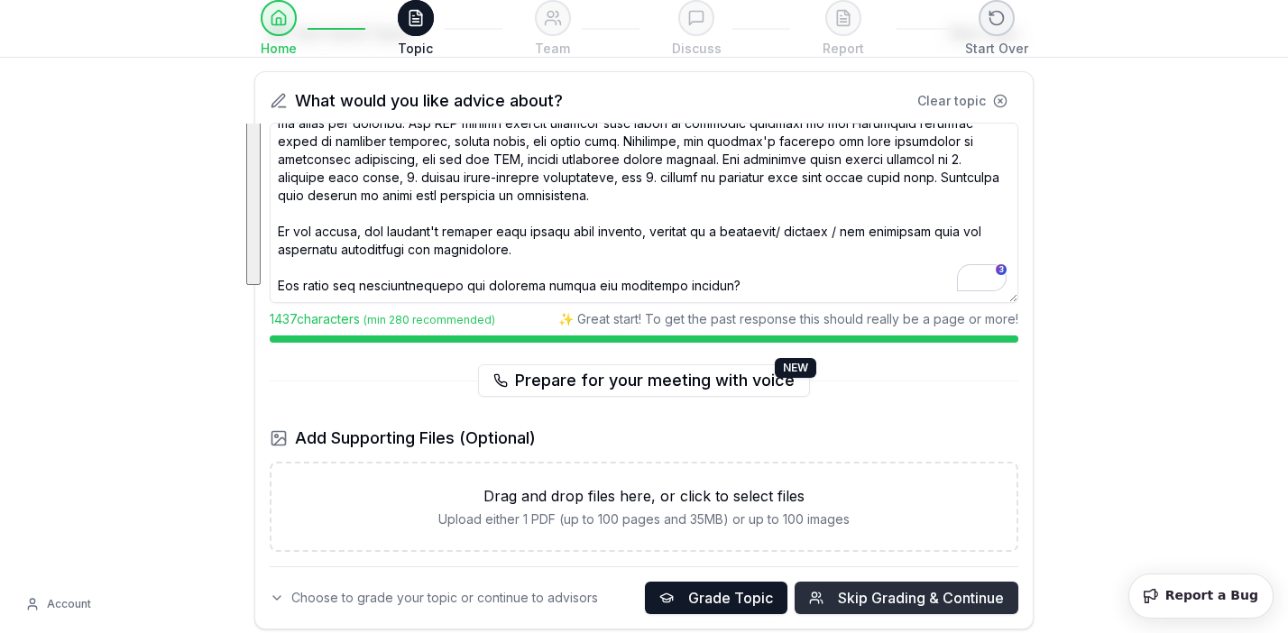
type textarea "I'm building an ecosystem that matches investment opportunities with investors.…"
click at [823, 592] on button "Skip Grading & Continue" at bounding box center [906, 598] width 224 height 32
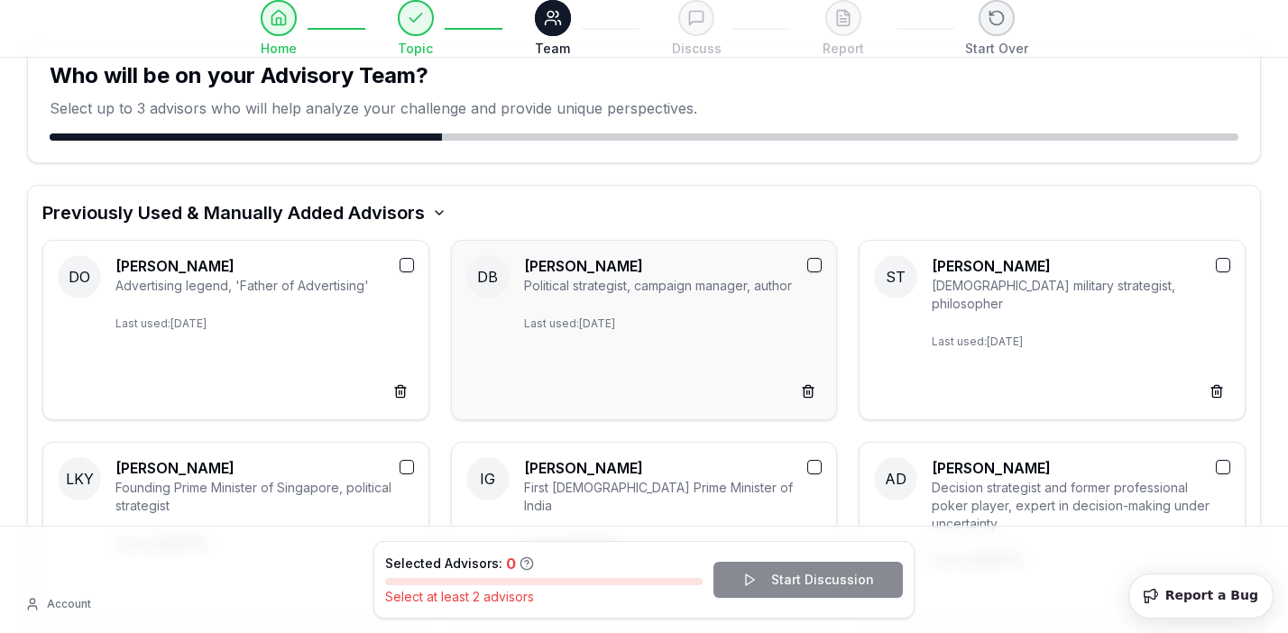
scroll to position [405, 0]
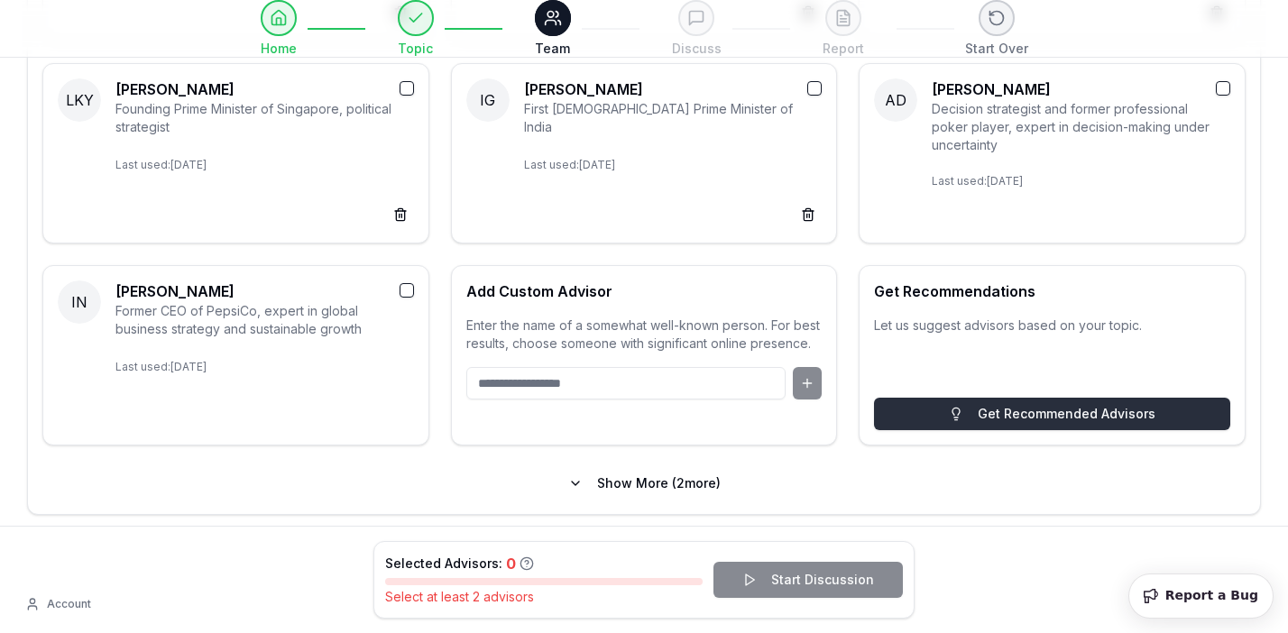
click at [939, 412] on button "Get Recommended Advisors" at bounding box center [1052, 414] width 356 height 32
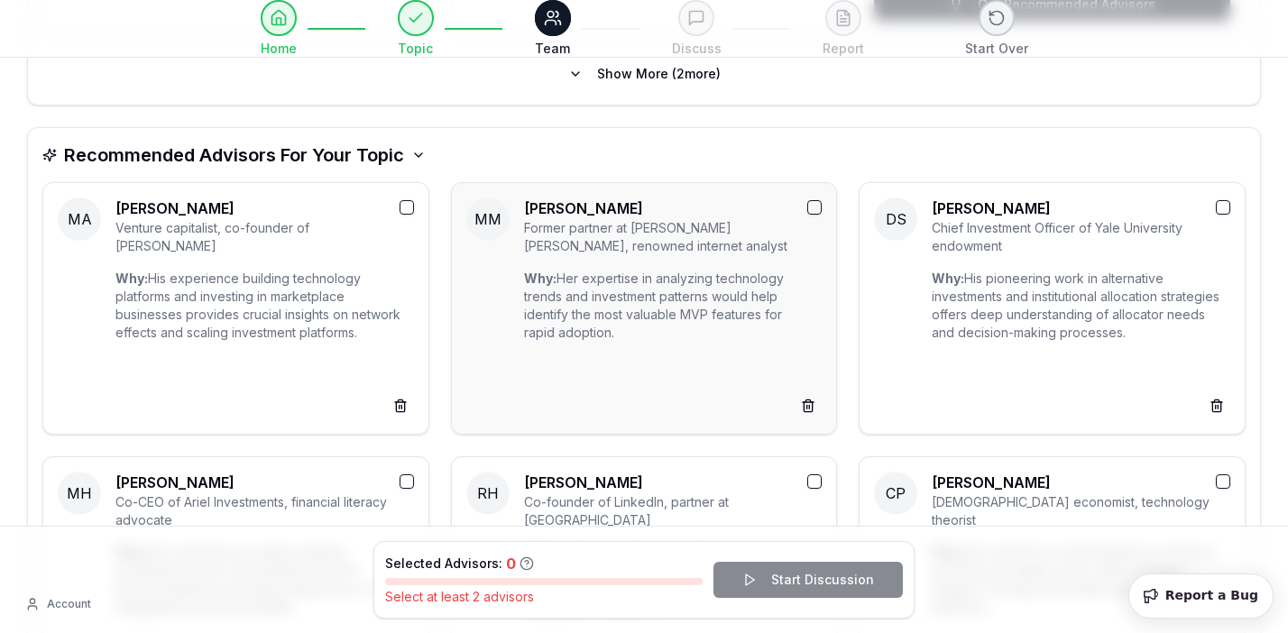
scroll to position [818, 0]
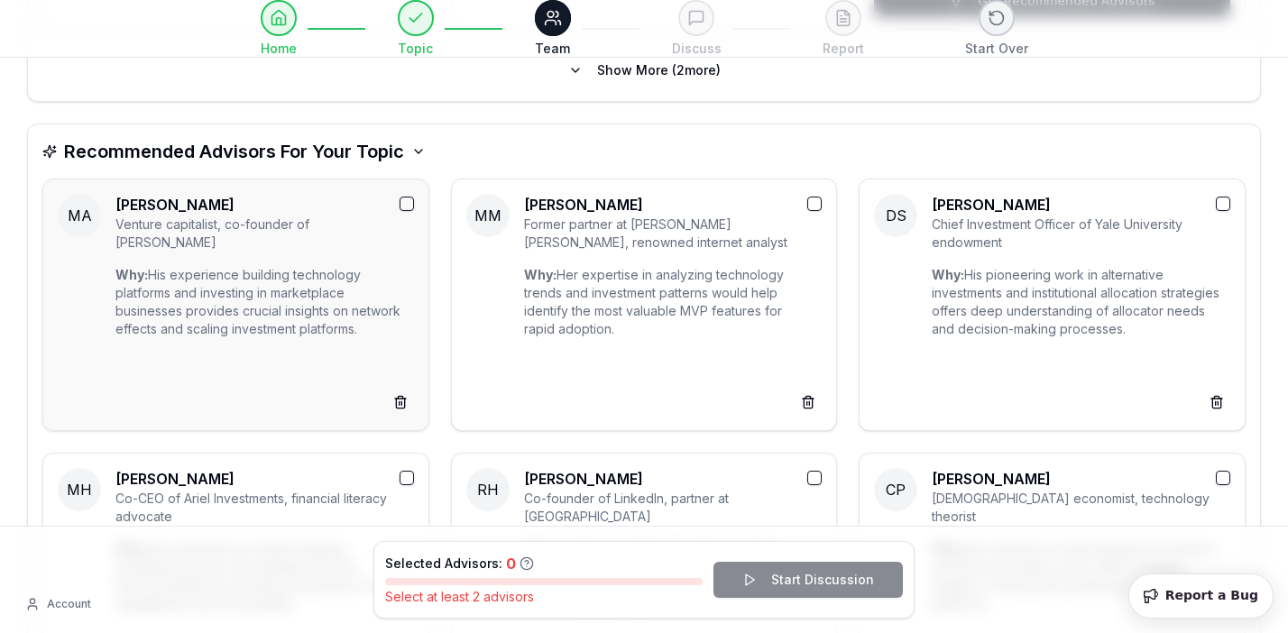
click at [406, 200] on button "button" at bounding box center [406, 204] width 14 height 14
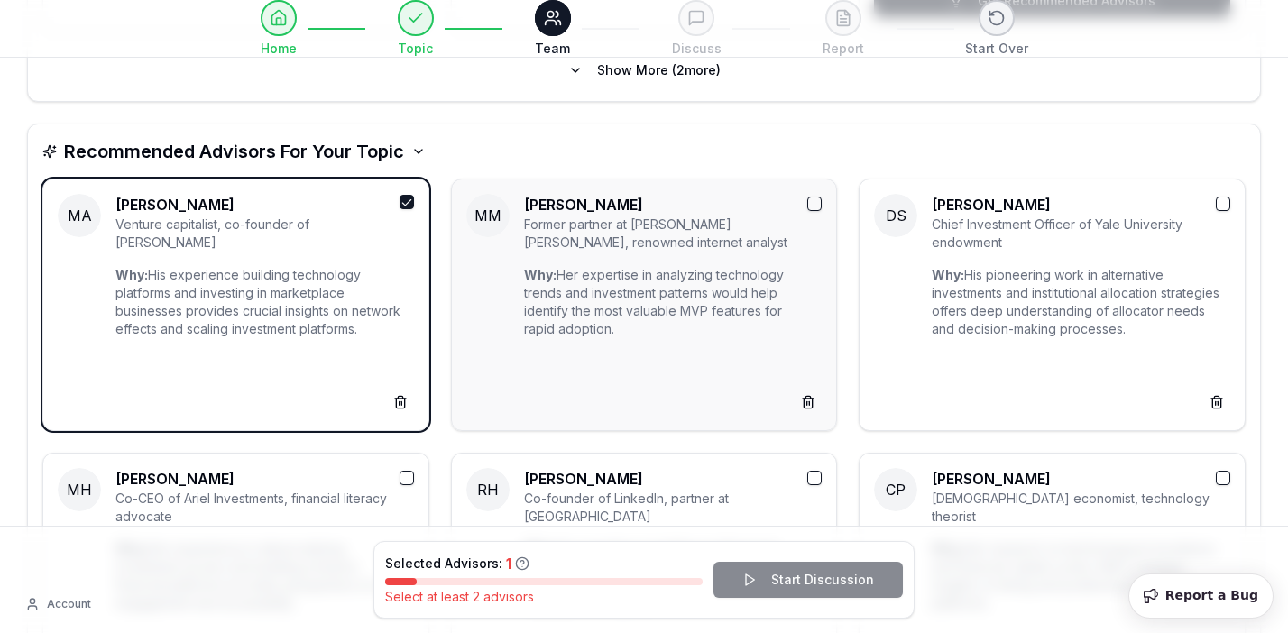
click at [823, 208] on div "MM Mary Meeker Former partner at Kleiner Perkins, renowned internet analyst Why…" at bounding box center [644, 305] width 387 height 252
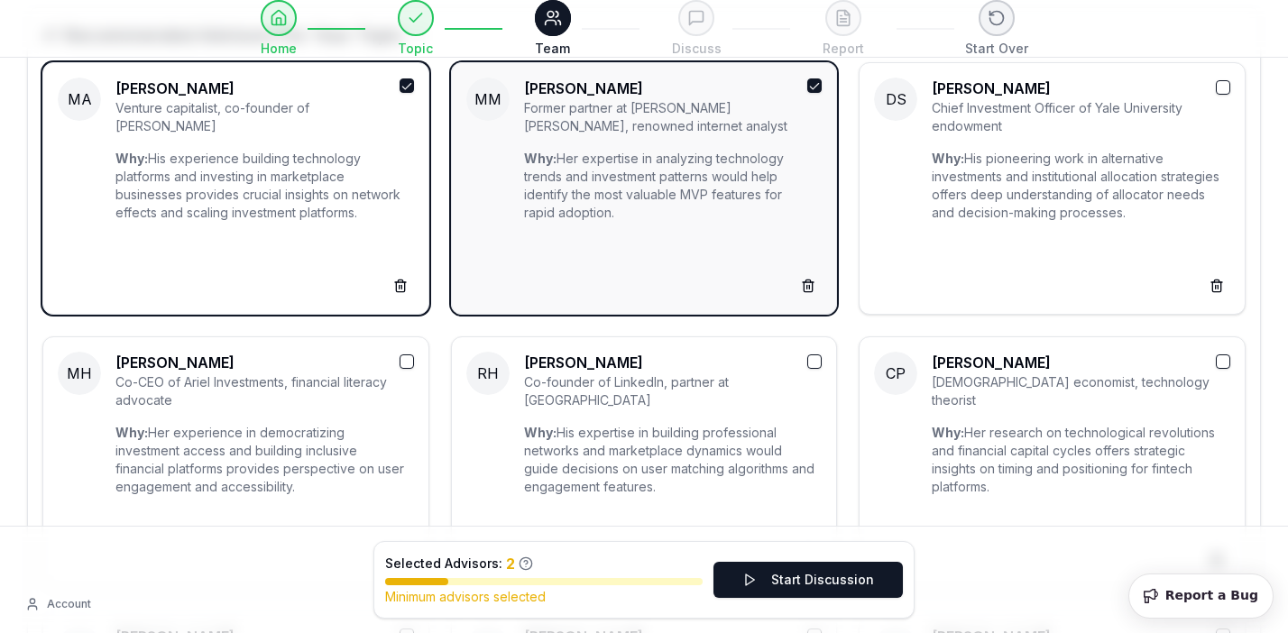
scroll to position [936, 0]
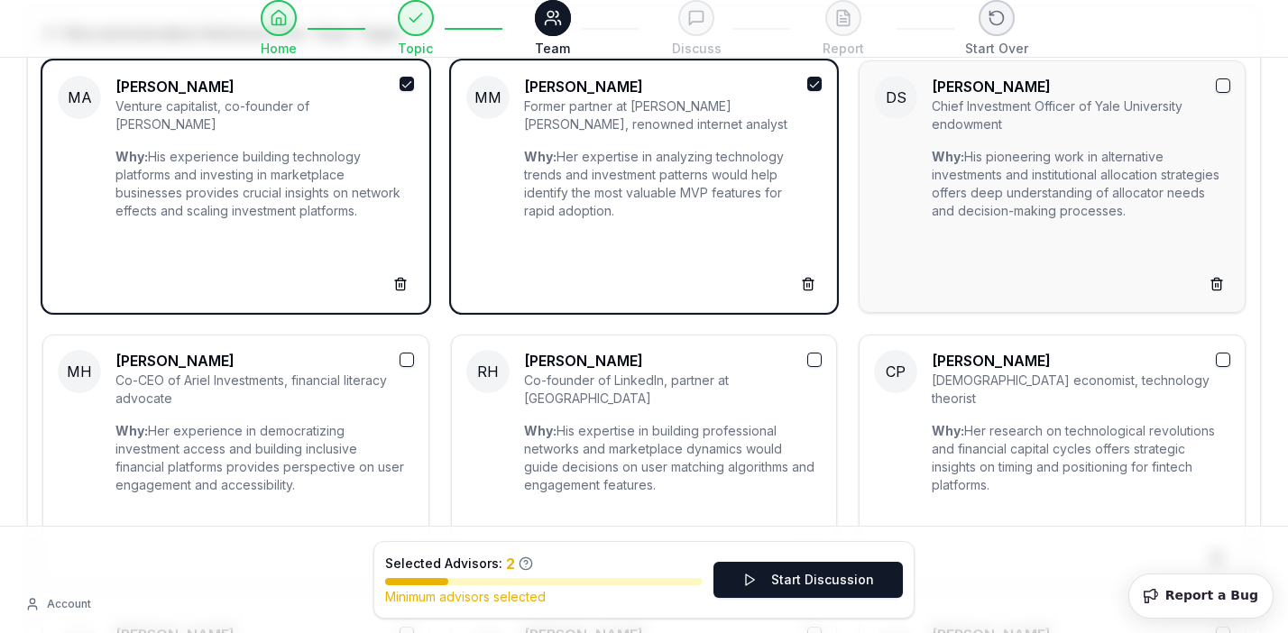
click at [1228, 83] on button "button" at bounding box center [1222, 85] width 14 height 14
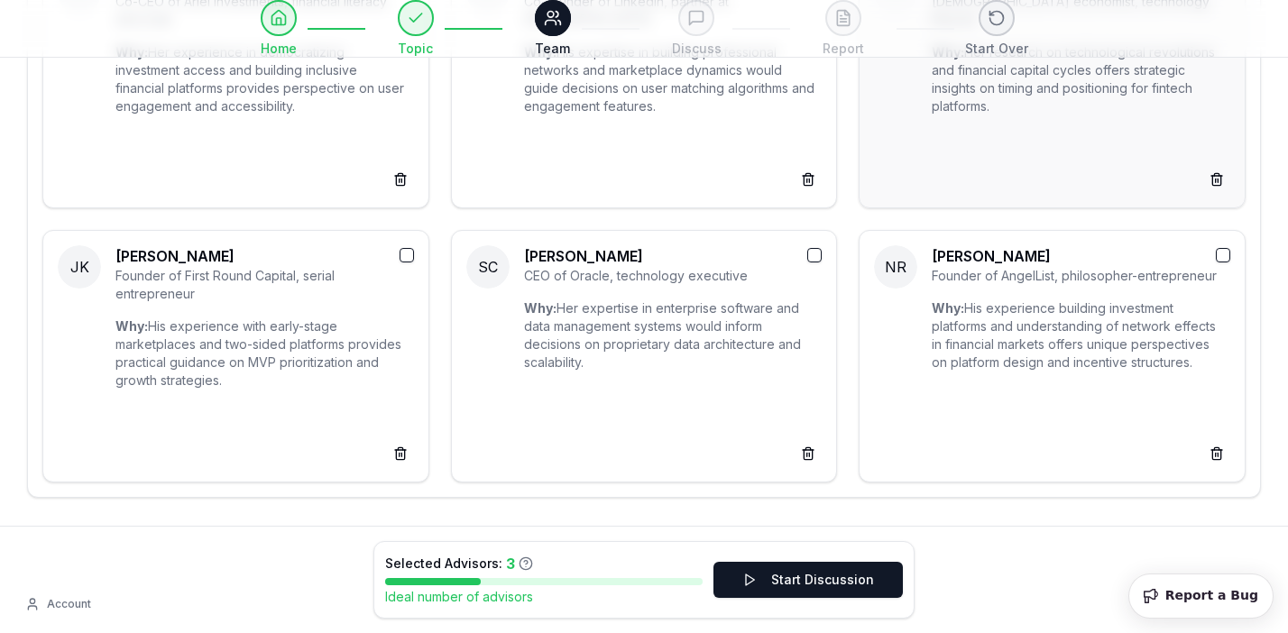
scroll to position [1321, 0]
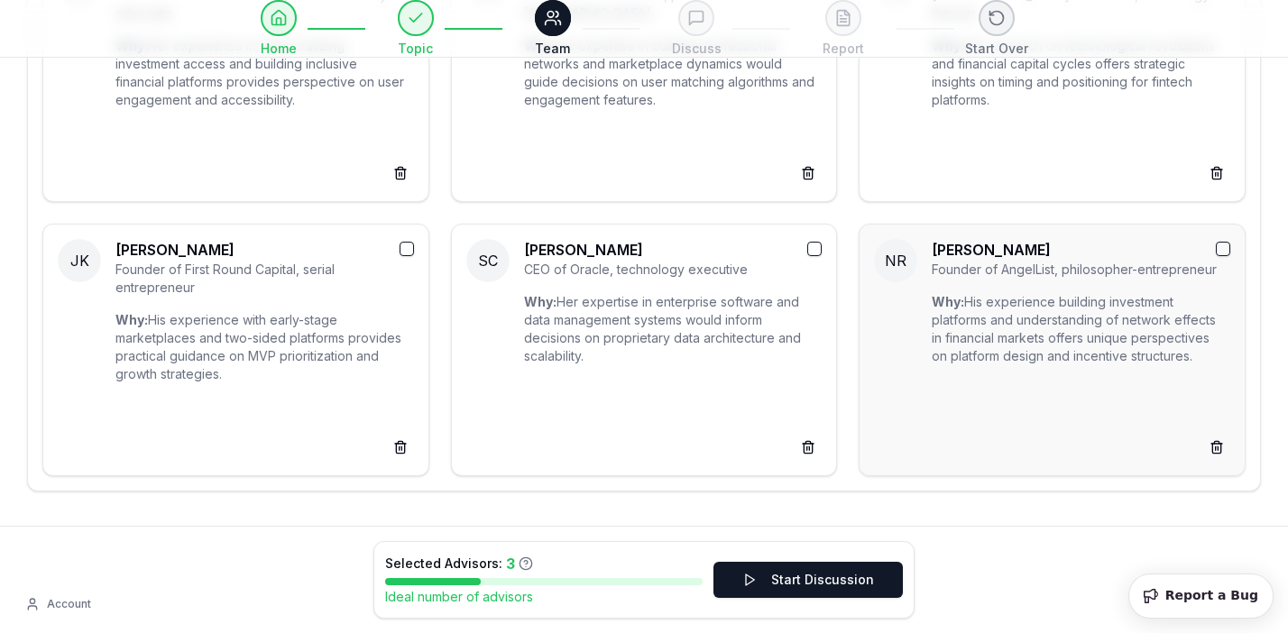
click at [1224, 246] on button "button" at bounding box center [1222, 249] width 14 height 14
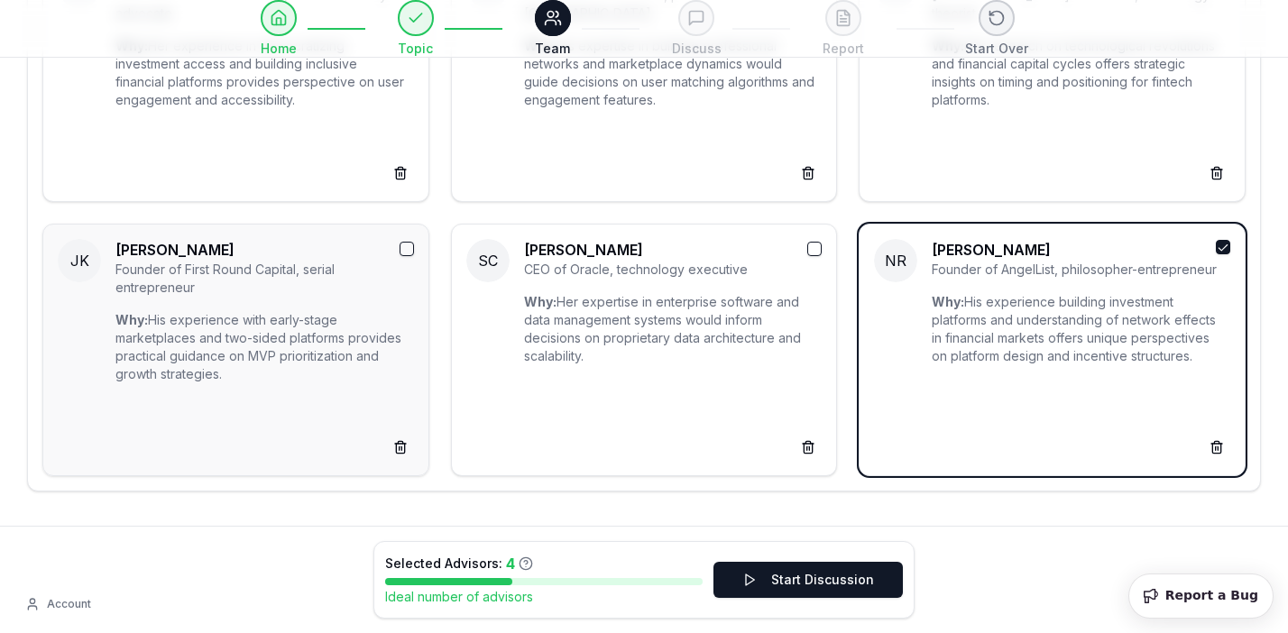
click at [402, 251] on button "button" at bounding box center [406, 249] width 14 height 14
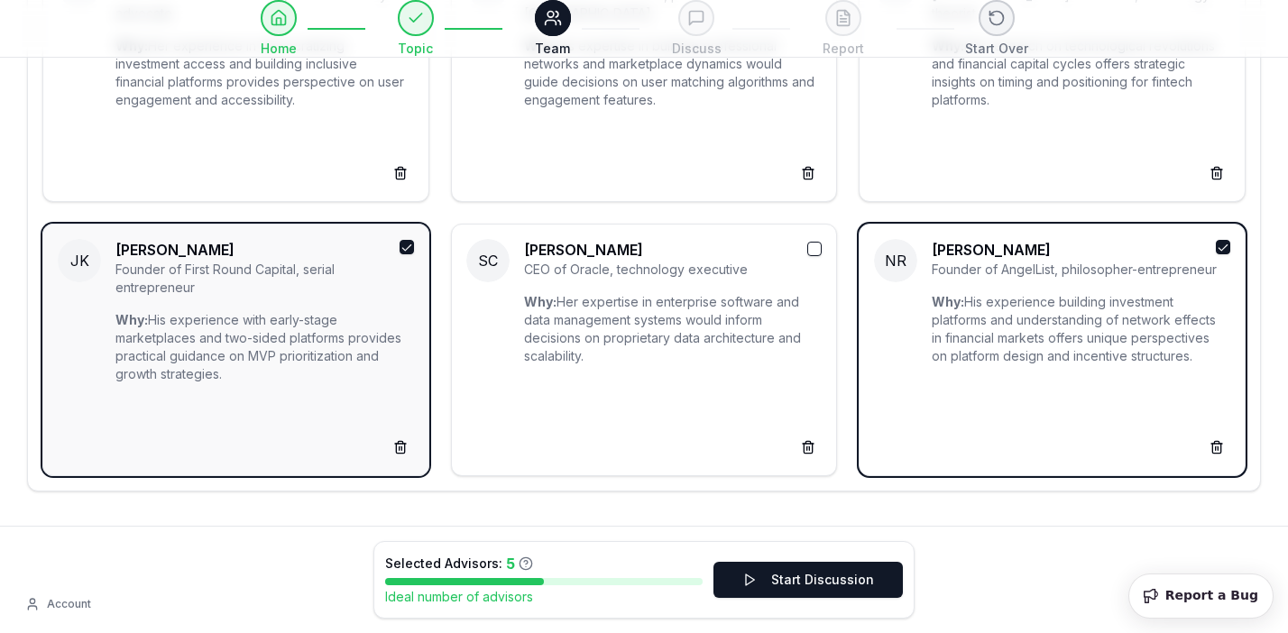
scroll to position [1381, 0]
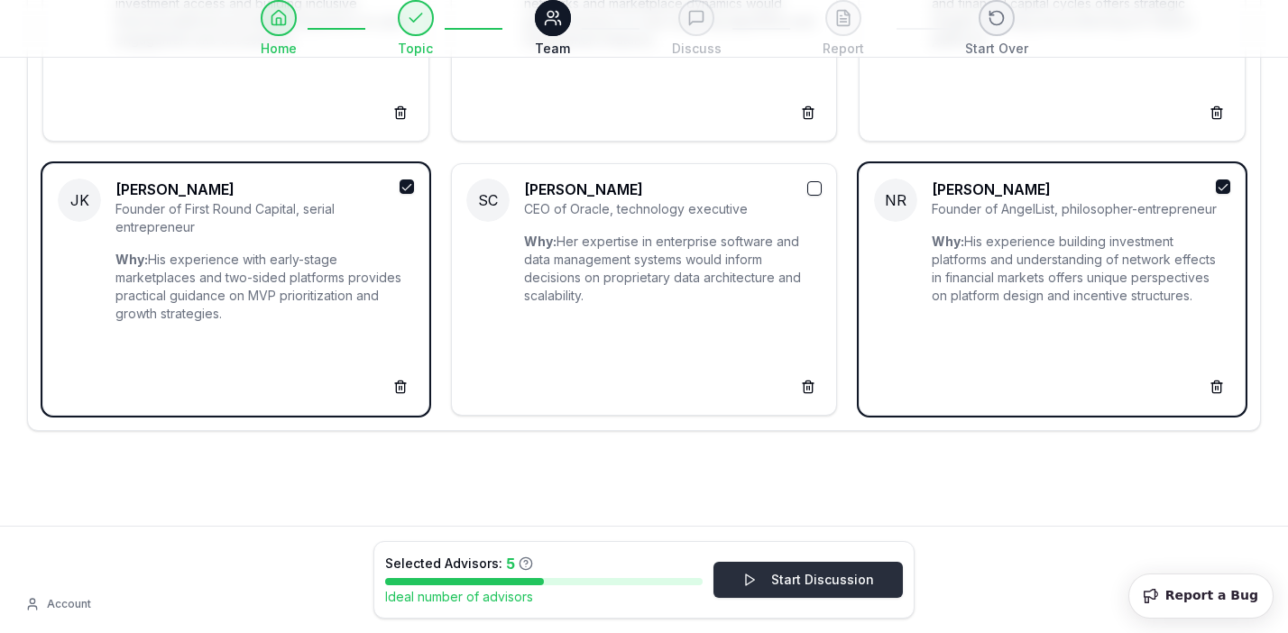
click at [773, 573] on button "Start Discussion" at bounding box center [807, 580] width 189 height 36
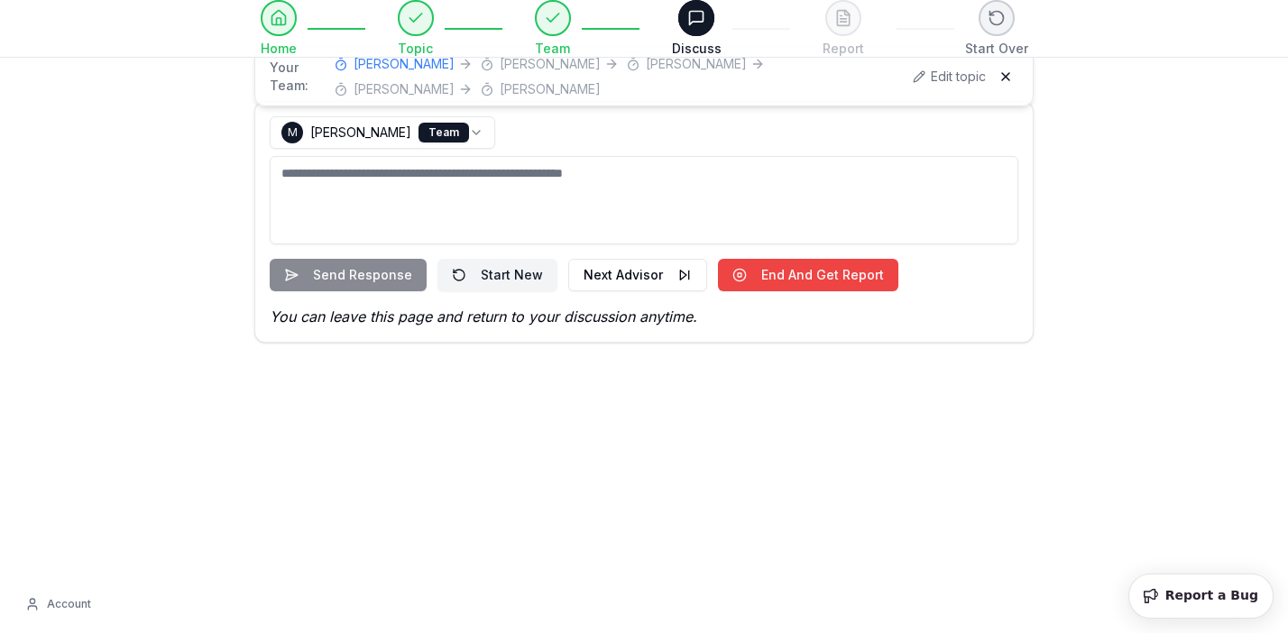
click at [645, 185] on textarea at bounding box center [644, 200] width 748 height 88
paste textarea "**********"
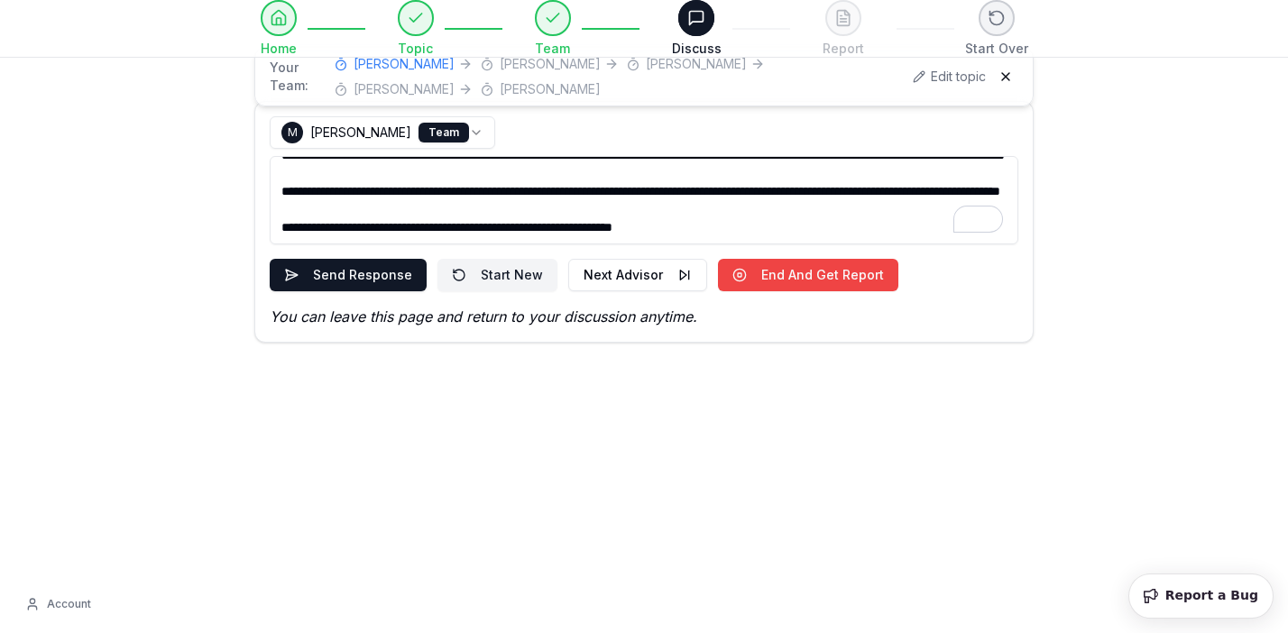
scroll to position [316, 0]
type textarea "**********"
click at [371, 283] on button "Send Response" at bounding box center [348, 275] width 157 height 32
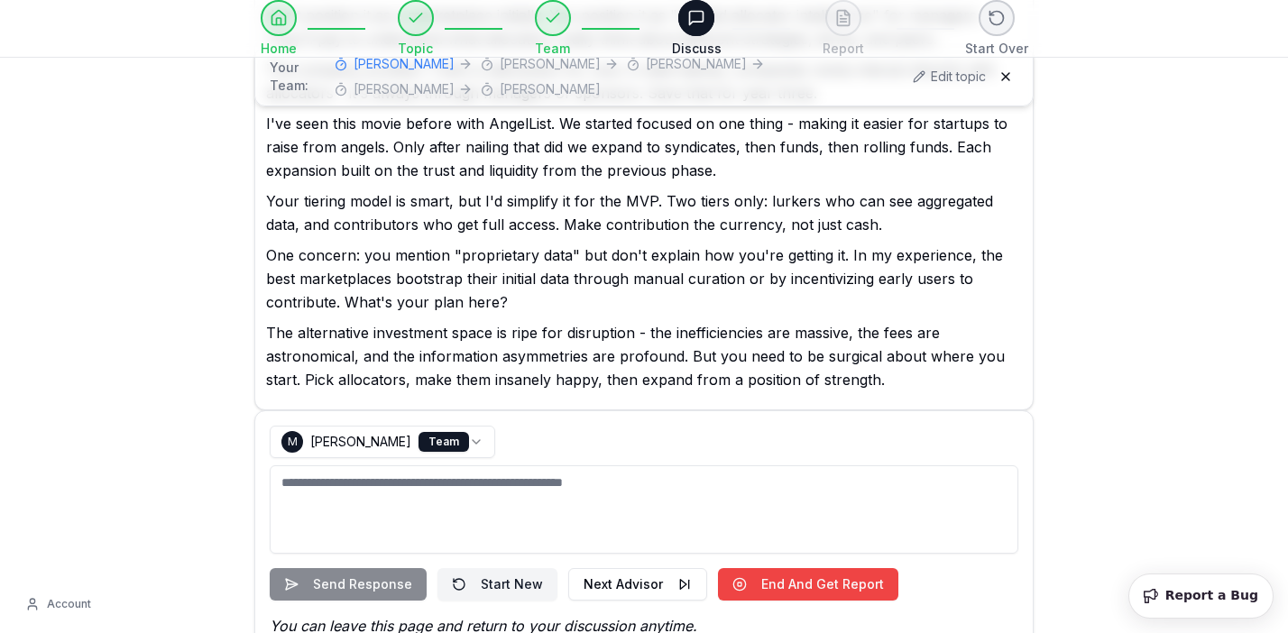
scroll to position [1119, 0]
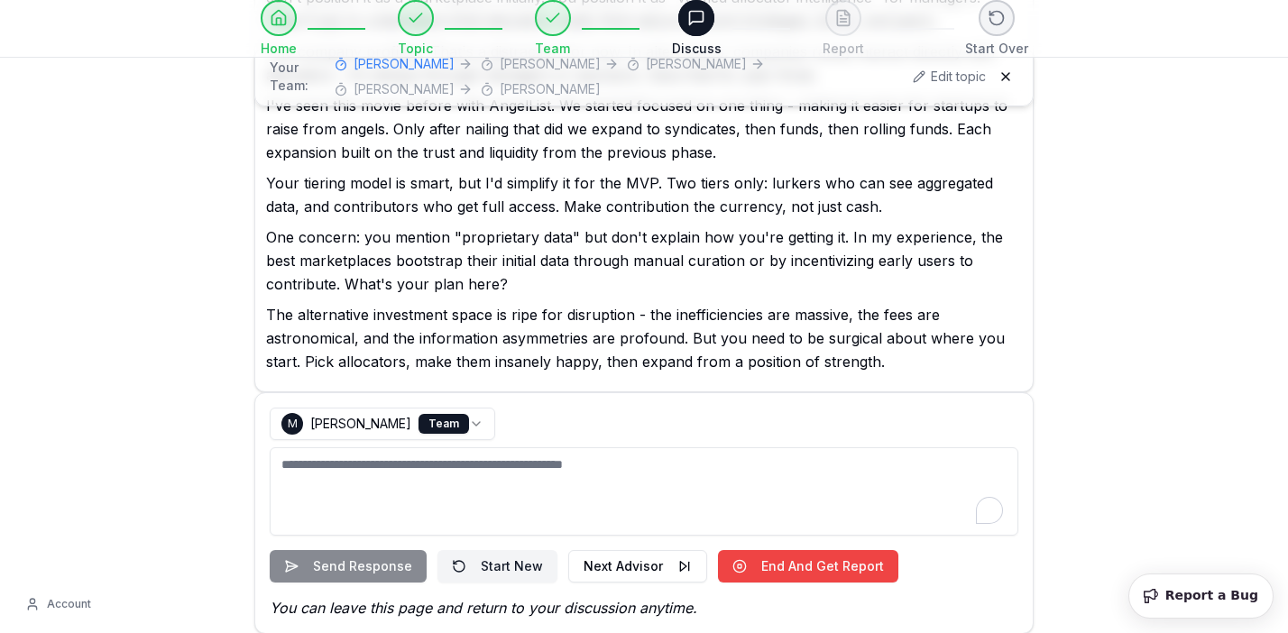
click at [749, 472] on textarea "To enrich screen reader interactions, please activate Accessibility in Grammarl…" at bounding box center [644, 491] width 748 height 88
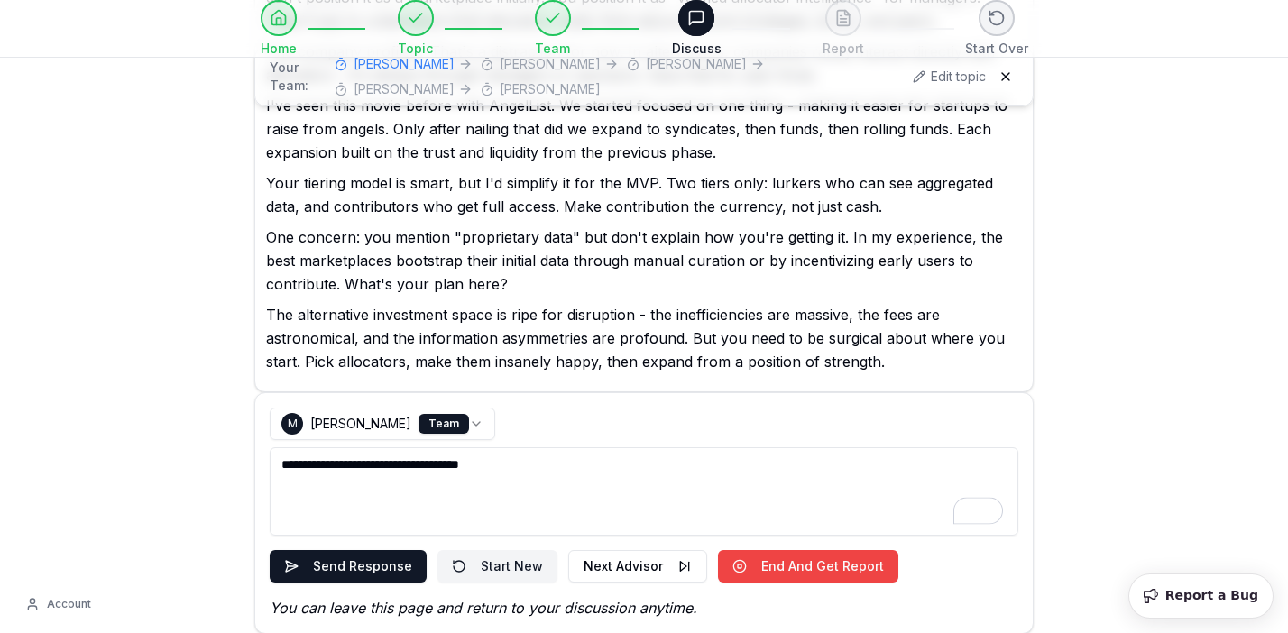
scroll to position [1134, 0]
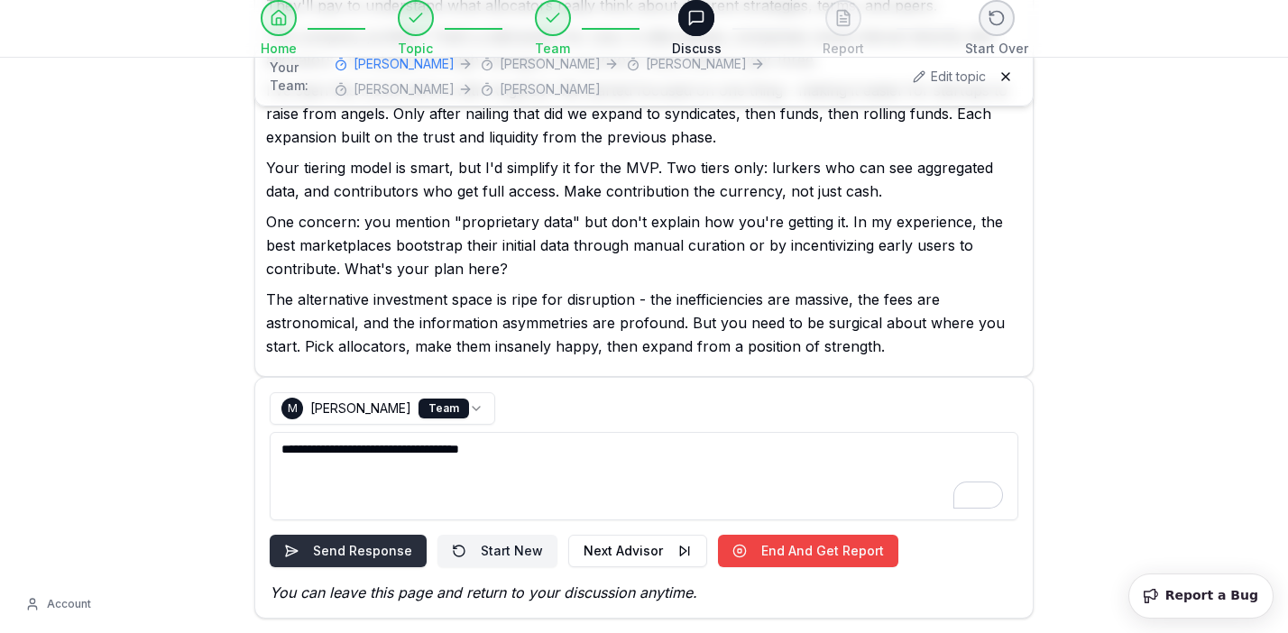
type textarea "**********"
click at [338, 553] on button "Send Response" at bounding box center [348, 551] width 157 height 32
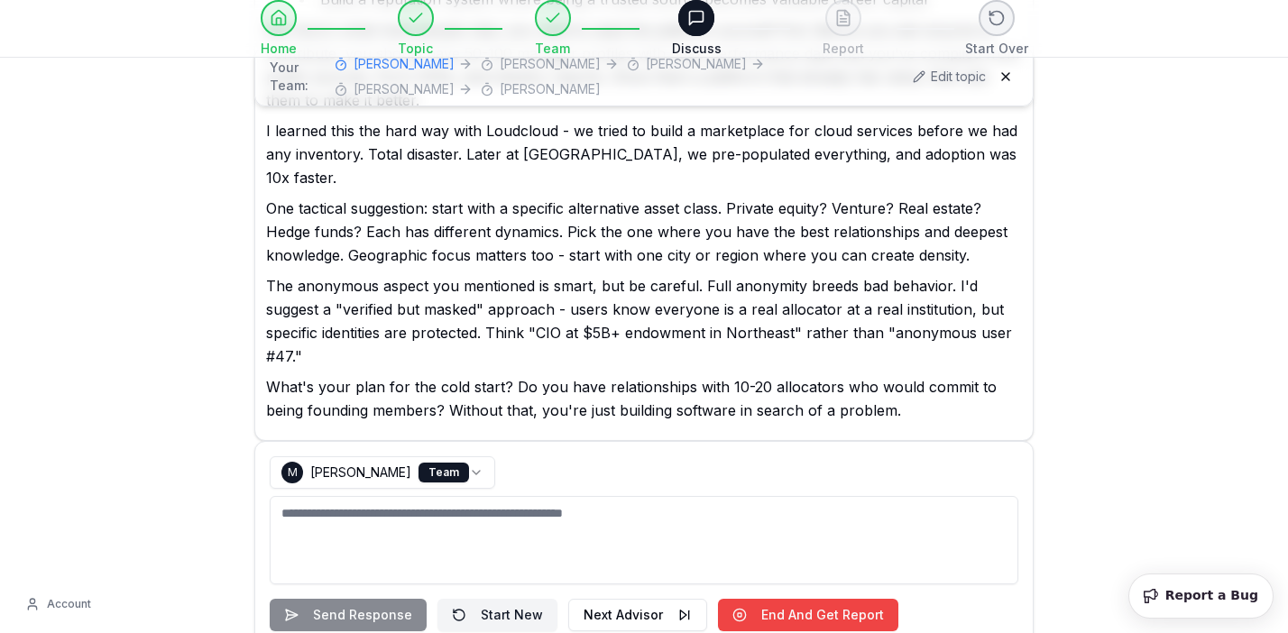
scroll to position [2207, 0]
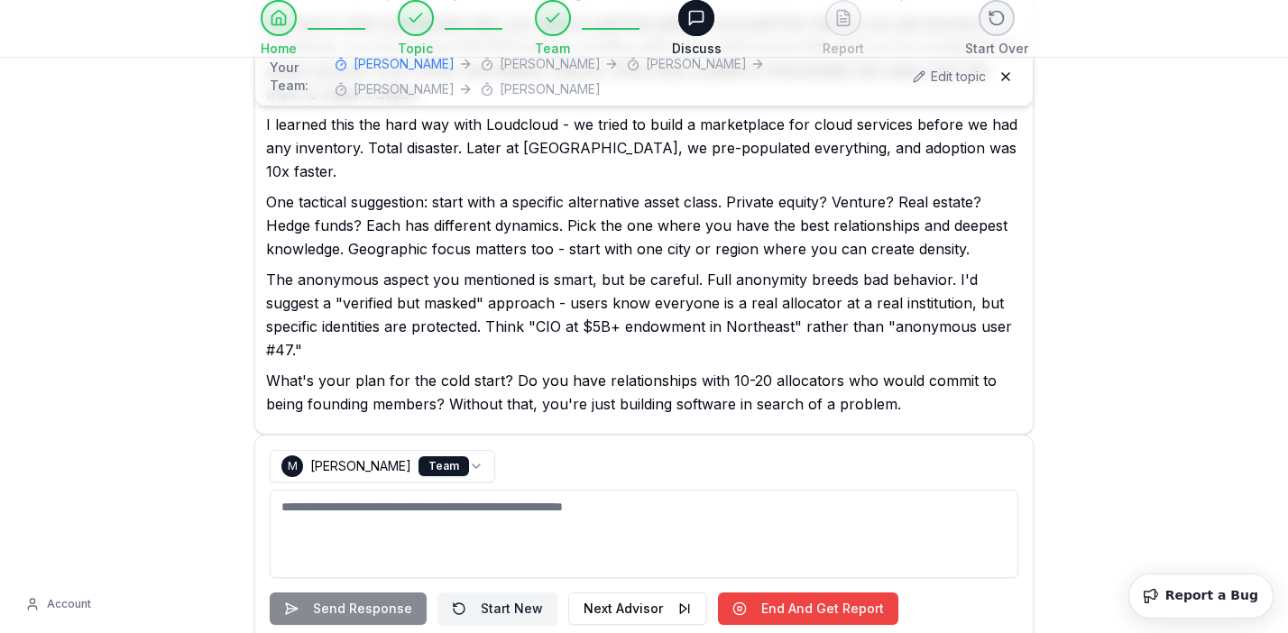
click at [727, 490] on textarea "To enrich screen reader interactions, please activate Accessibility in Grammarl…" at bounding box center [644, 534] width 748 height 88
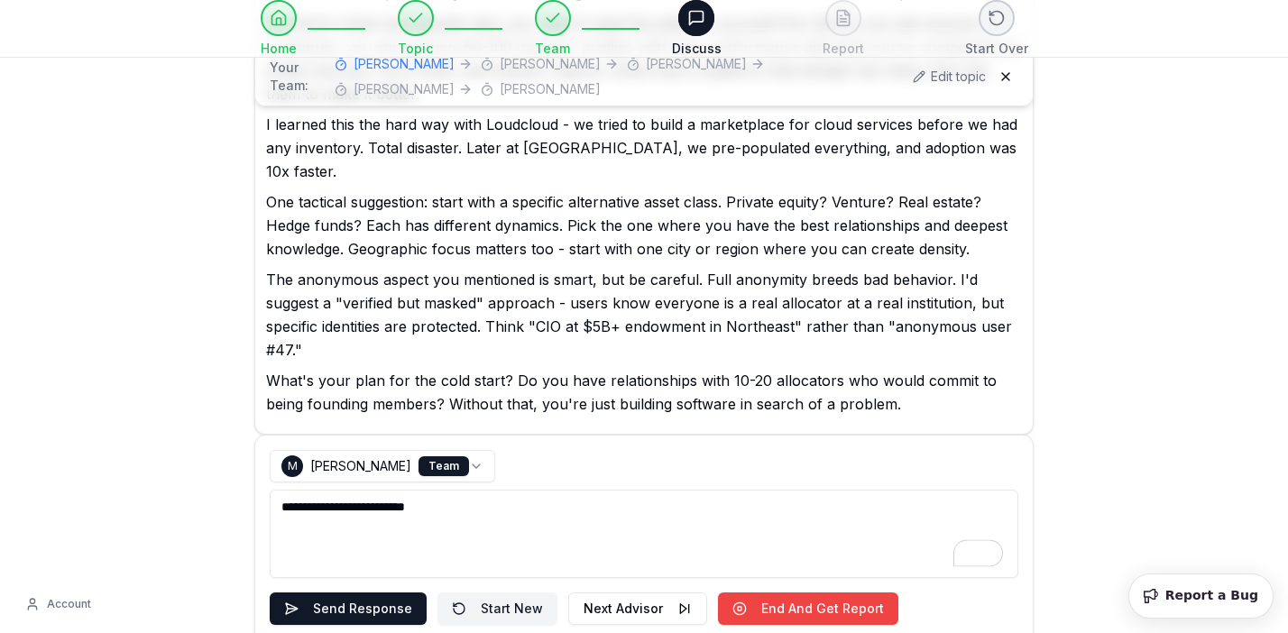
click at [677, 462] on div "**********" at bounding box center [644, 514] width 748 height 128
click at [670, 490] on textarea "**********" at bounding box center [644, 534] width 748 height 88
type textarea "**********"
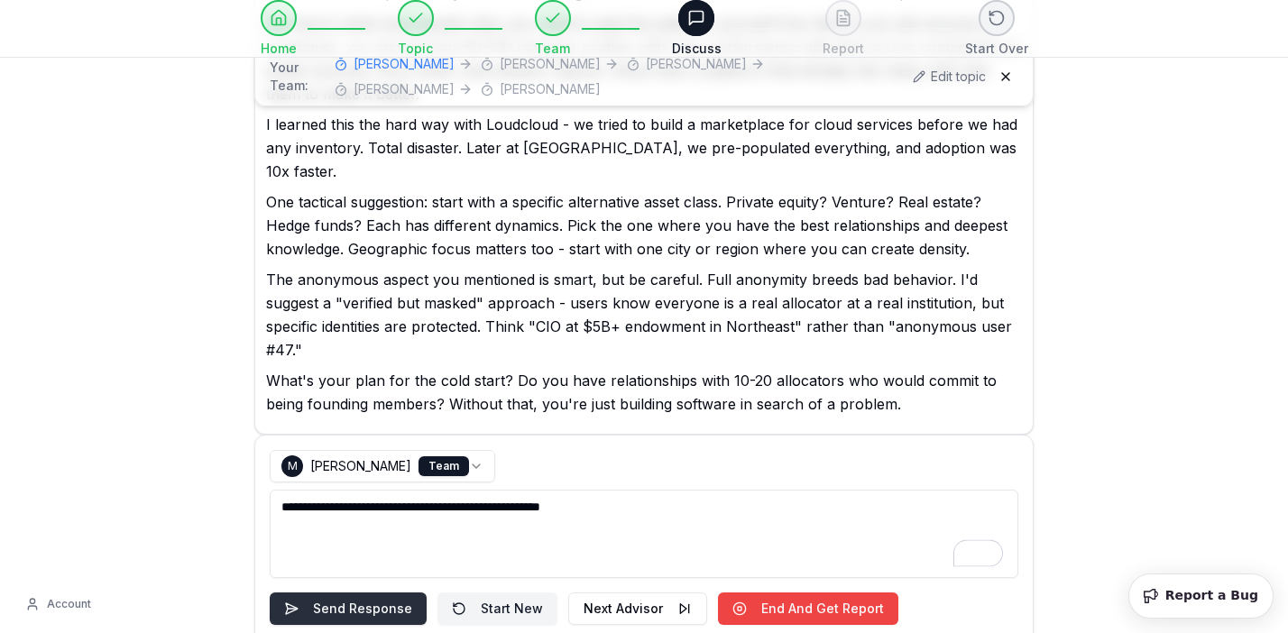
click at [394, 592] on button "Send Response" at bounding box center [348, 608] width 157 height 32
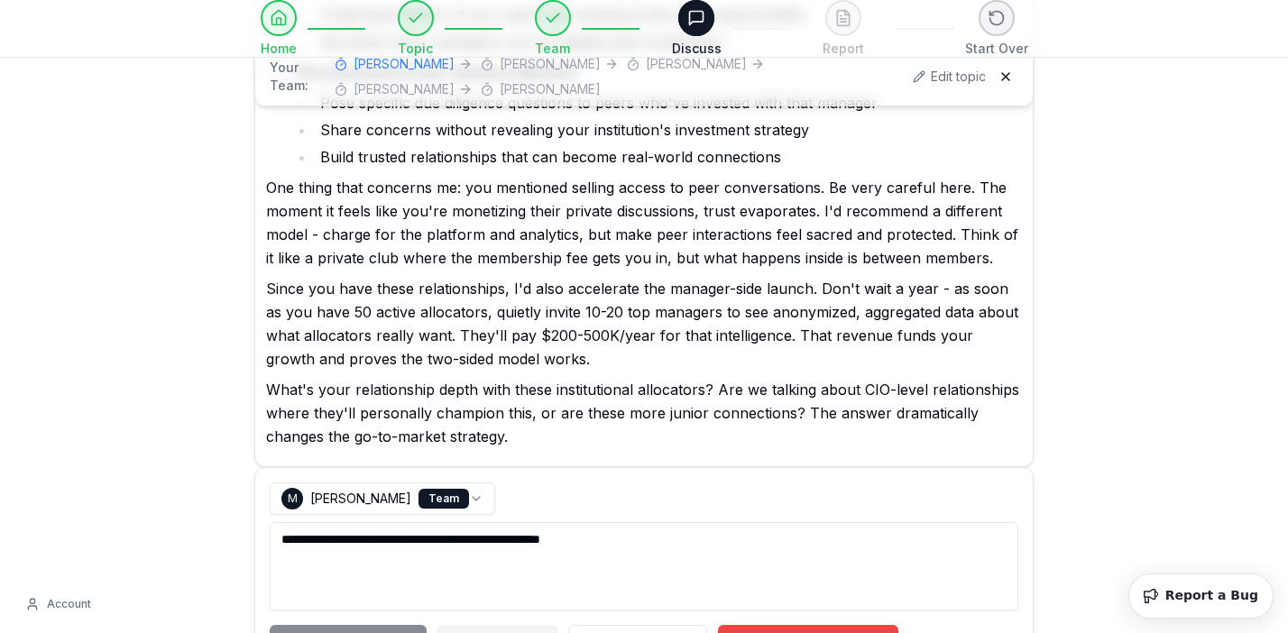
scroll to position [3661, 0]
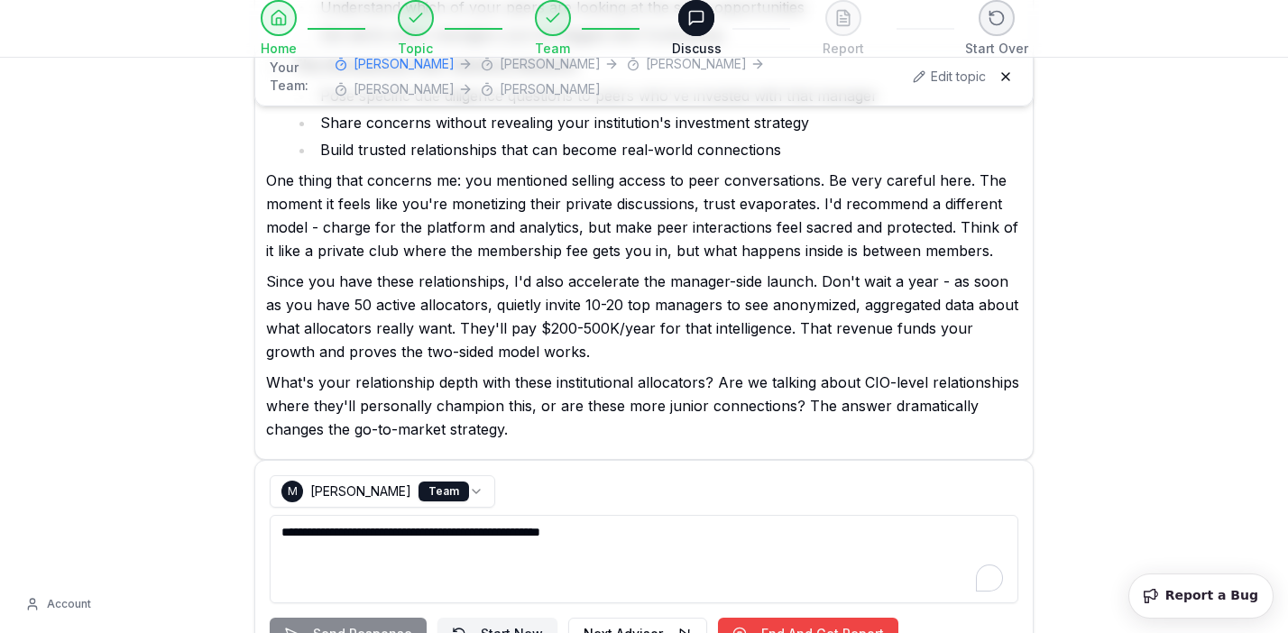
click at [674, 515] on textarea "**********" at bounding box center [644, 559] width 748 height 88
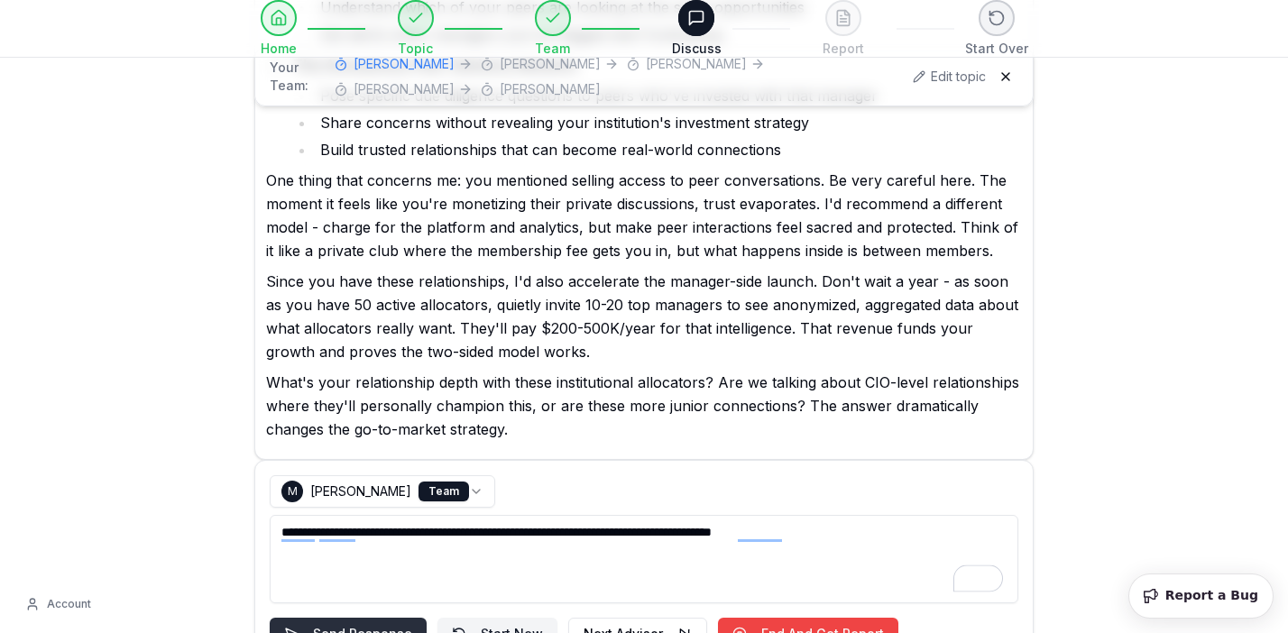
type textarea "**********"
click at [309, 618] on button "Send Response" at bounding box center [348, 634] width 157 height 32
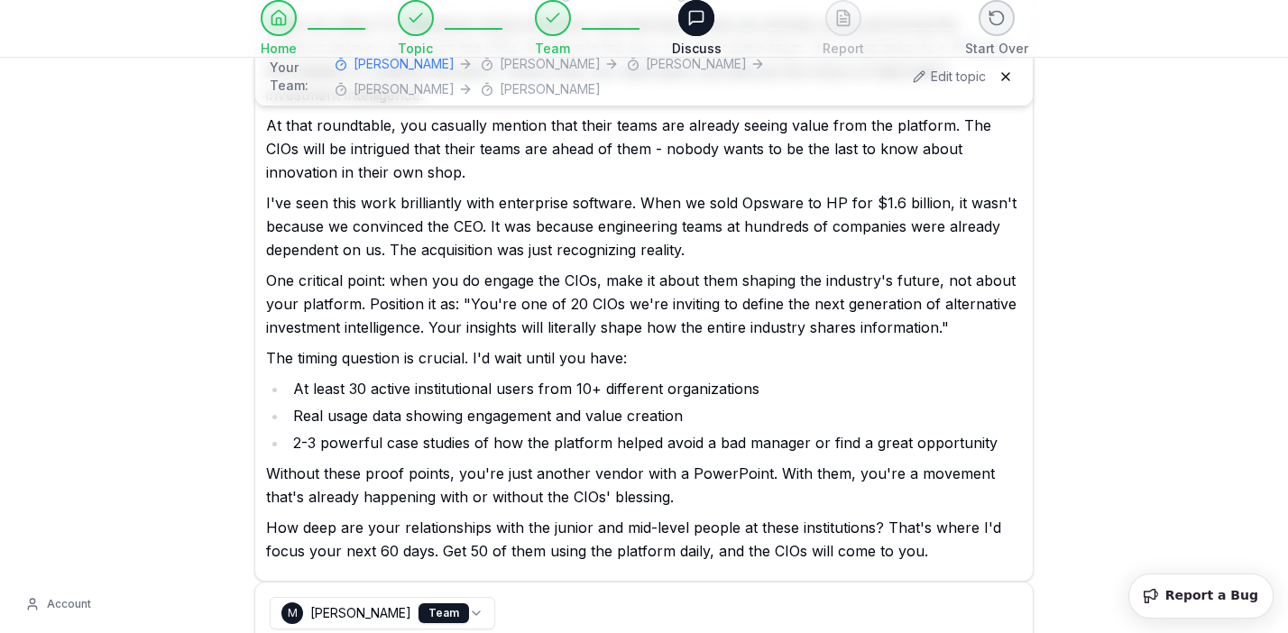
scroll to position [4680, 0]
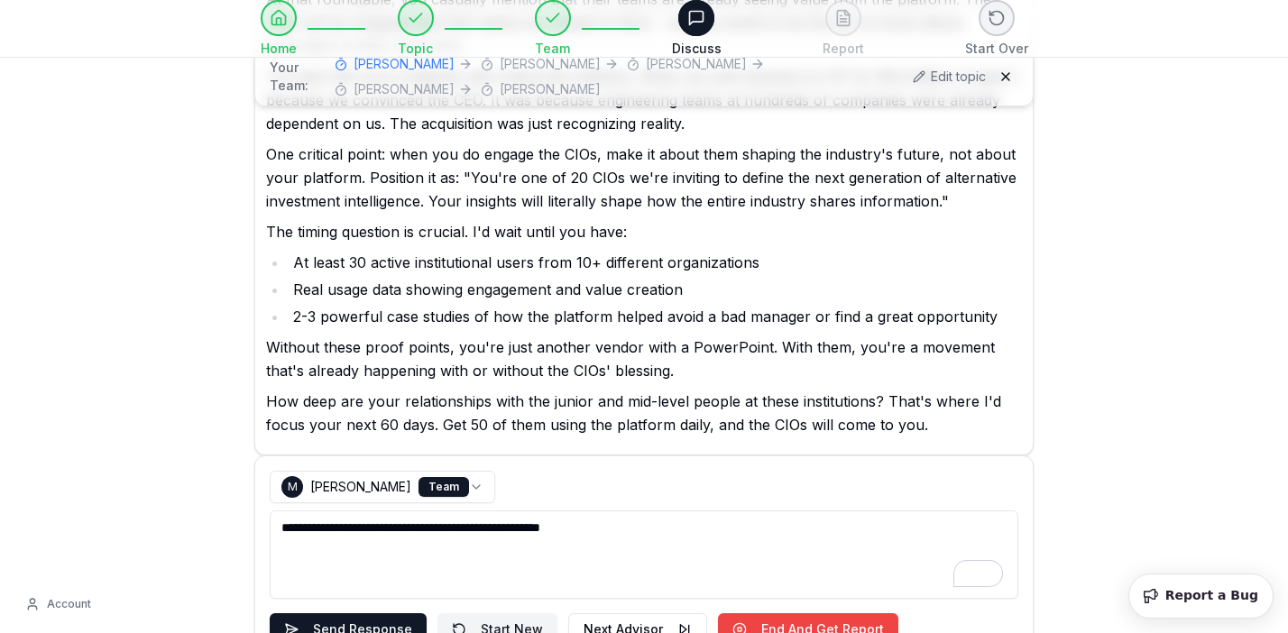
scroll to position [4811, 0]
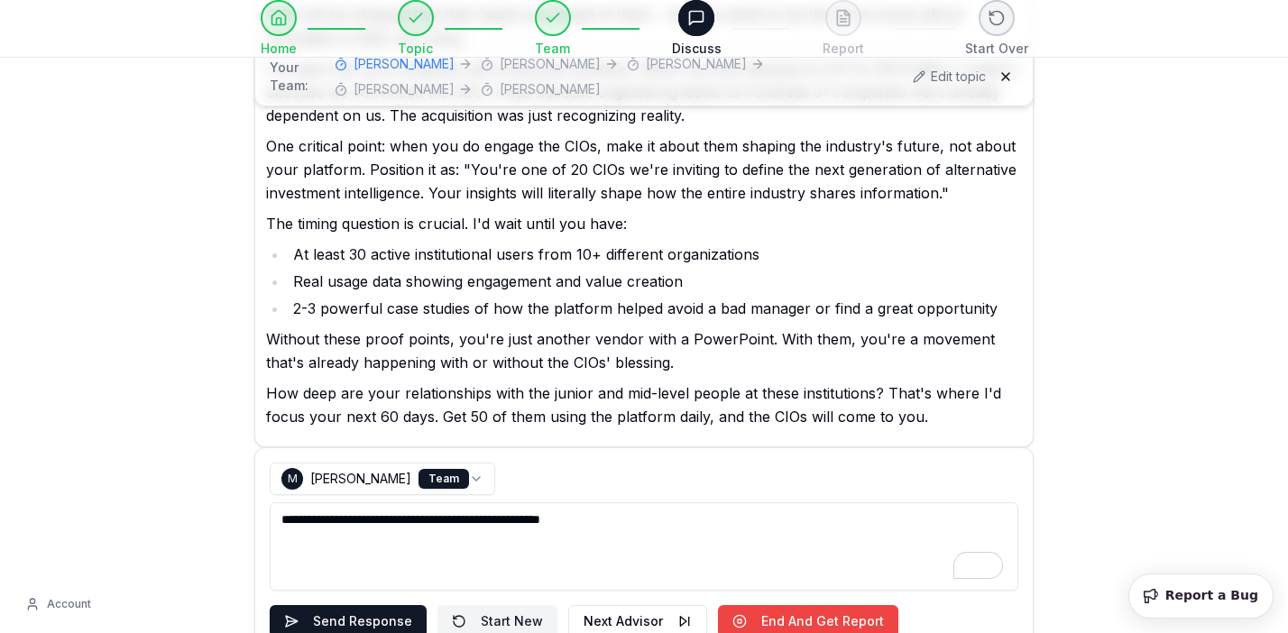
type textarea "**********"
click at [361, 532] on form "**********" at bounding box center [644, 568] width 748 height 211
click at [359, 605] on button "Send Response" at bounding box center [348, 621] width 157 height 32
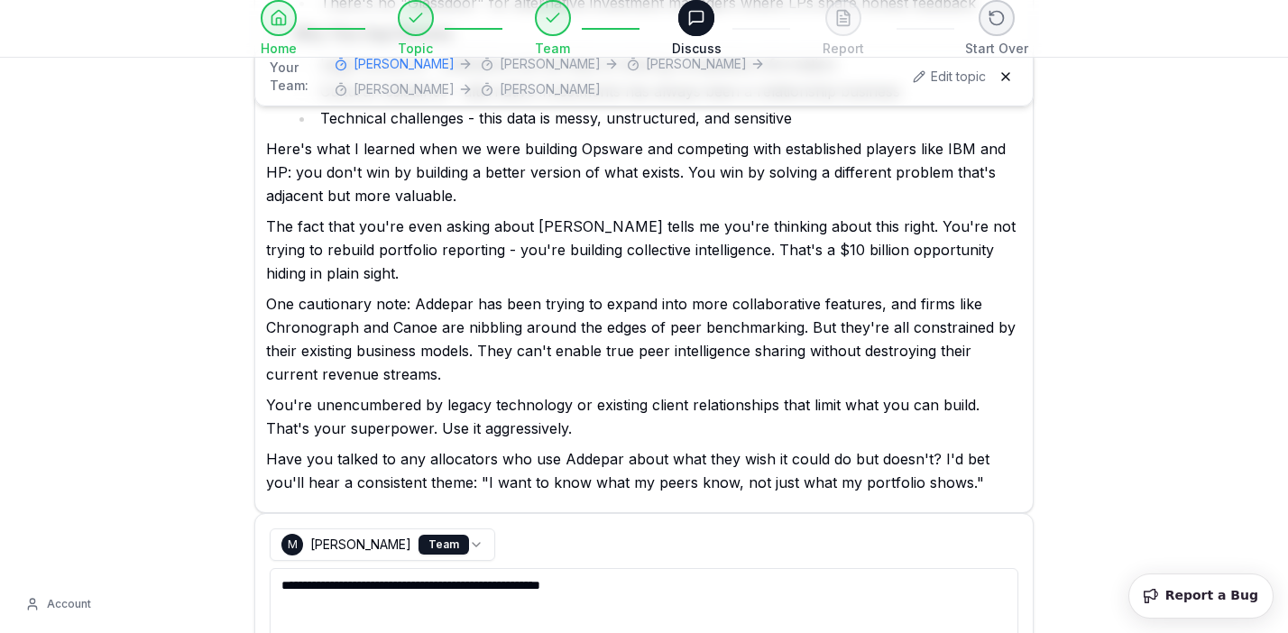
scroll to position [5826, 0]
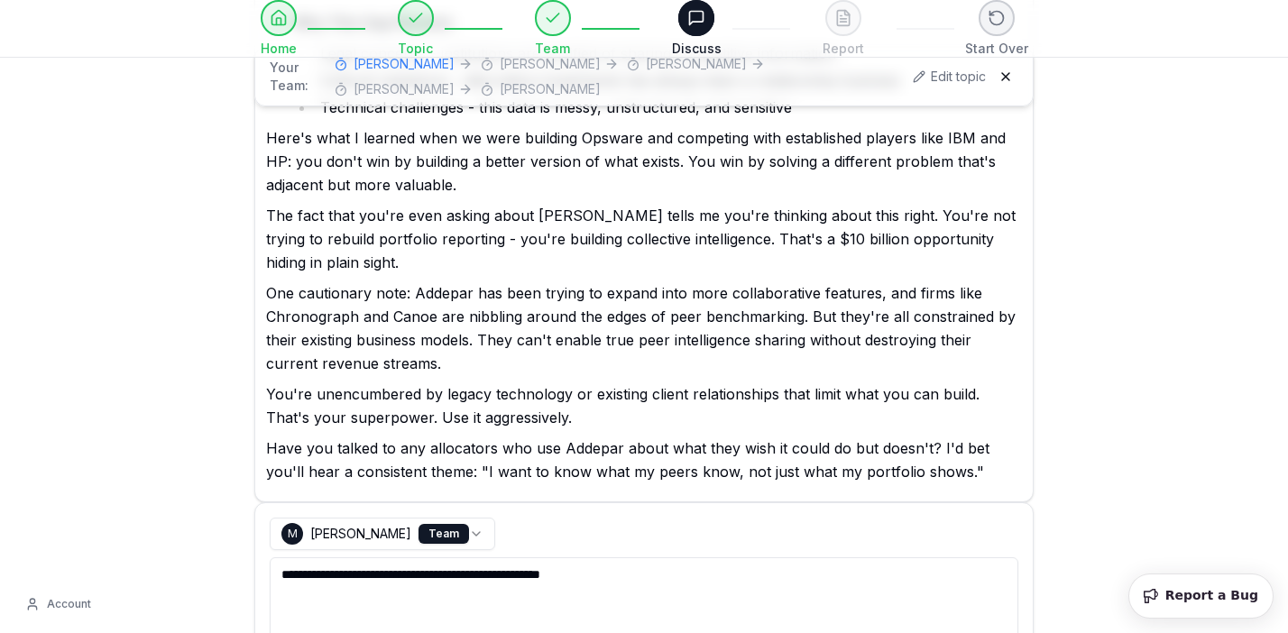
click at [572, 557] on textarea "**********" at bounding box center [644, 601] width 748 height 88
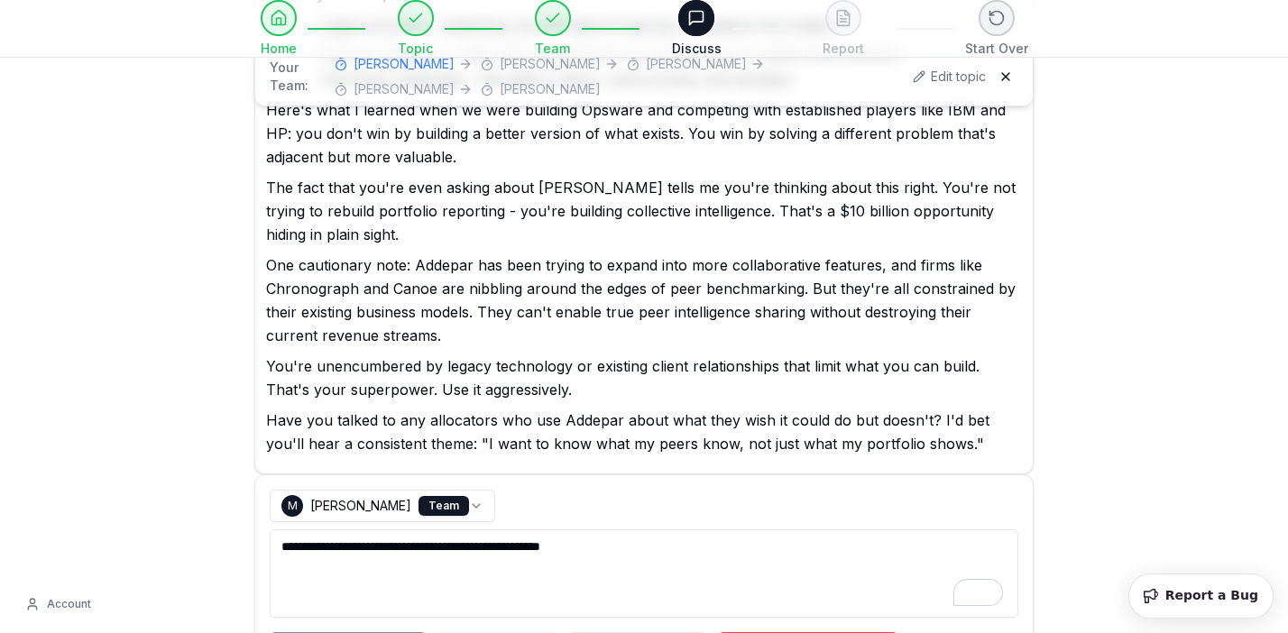
scroll to position [5855, 0]
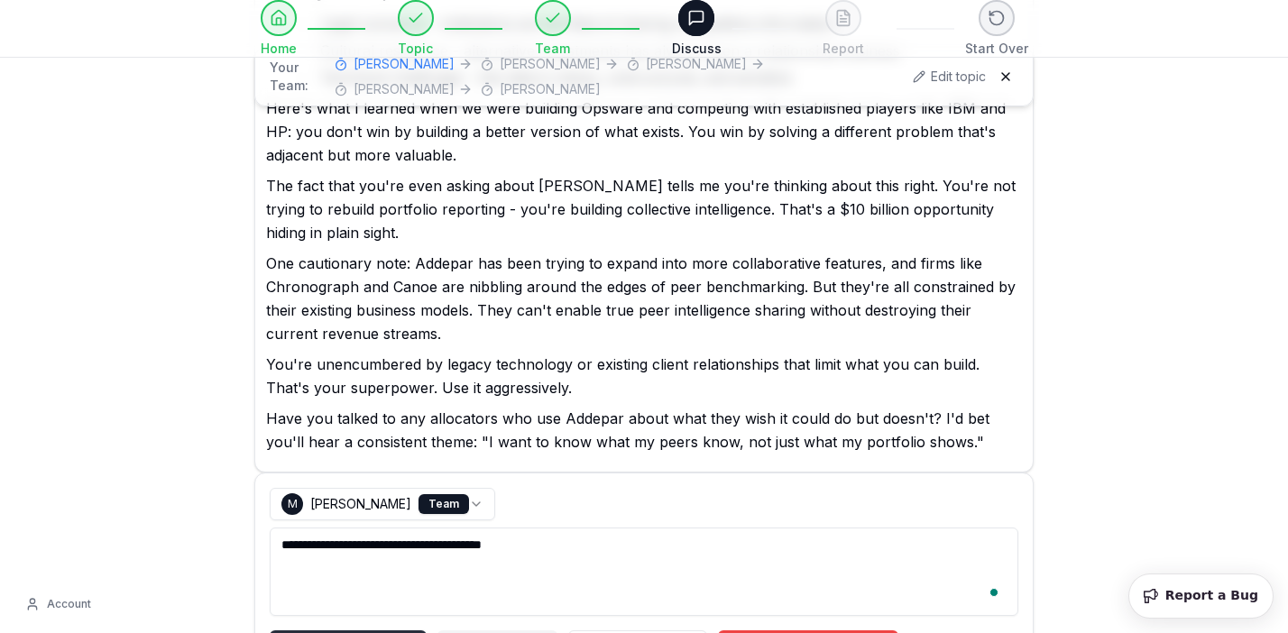
type textarea "**********"
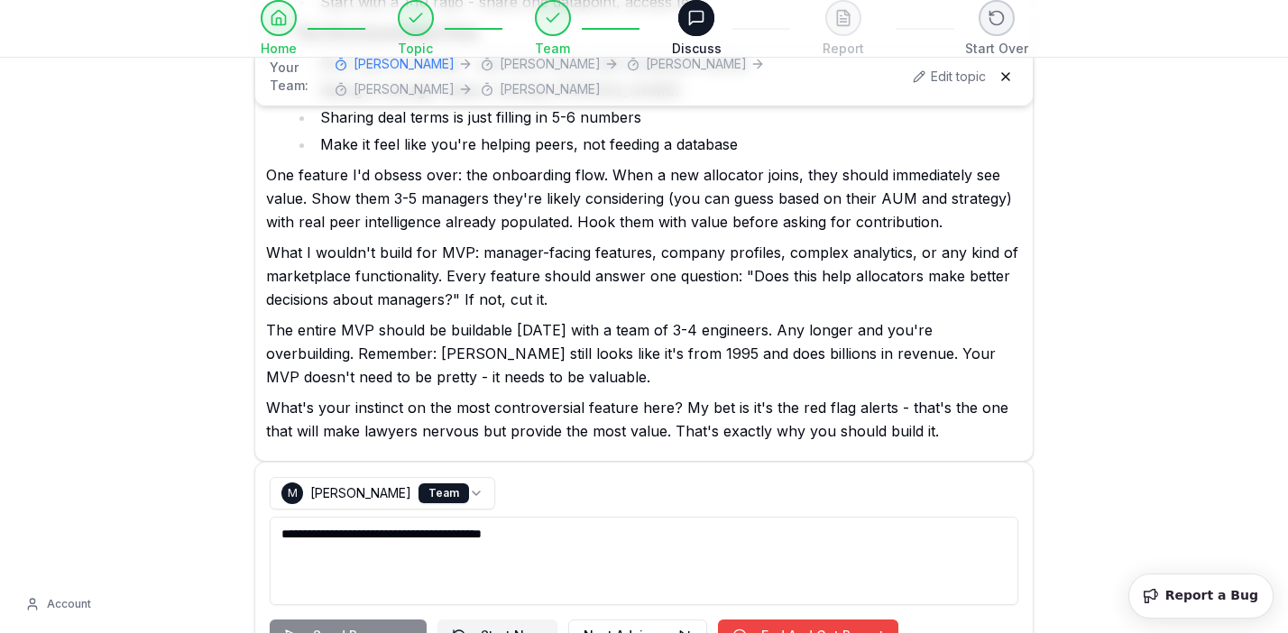
scroll to position [7495, 0]
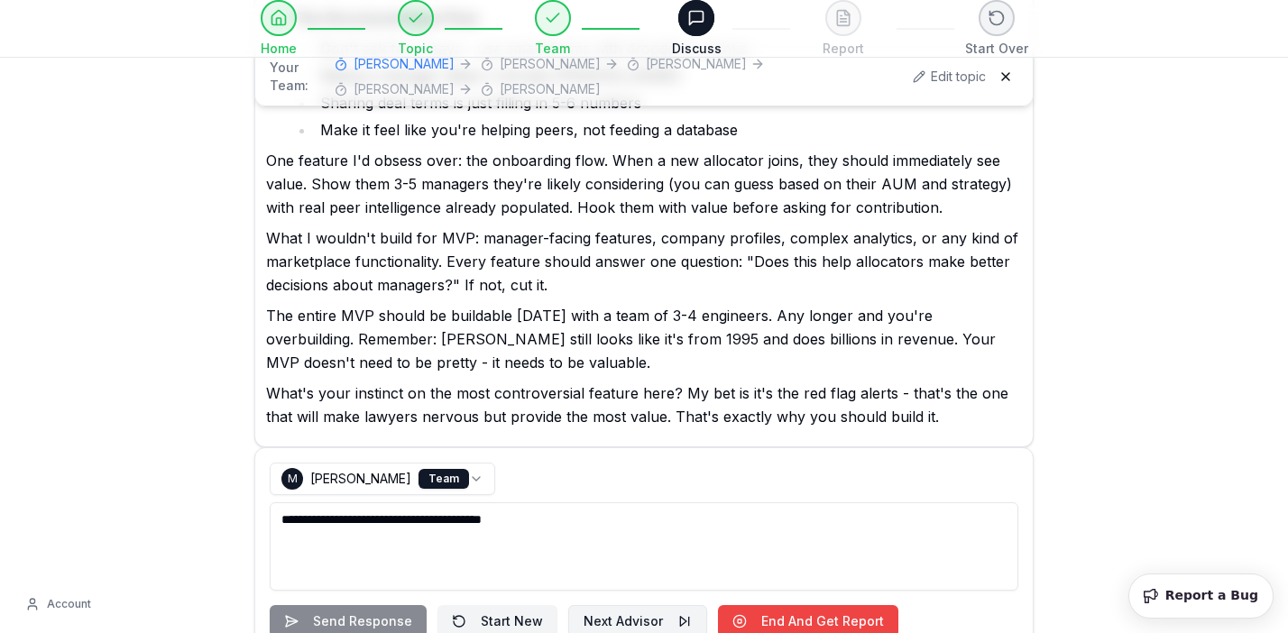
click at [592, 605] on button "Next Advisor" at bounding box center [637, 621] width 139 height 32
select select "**********"
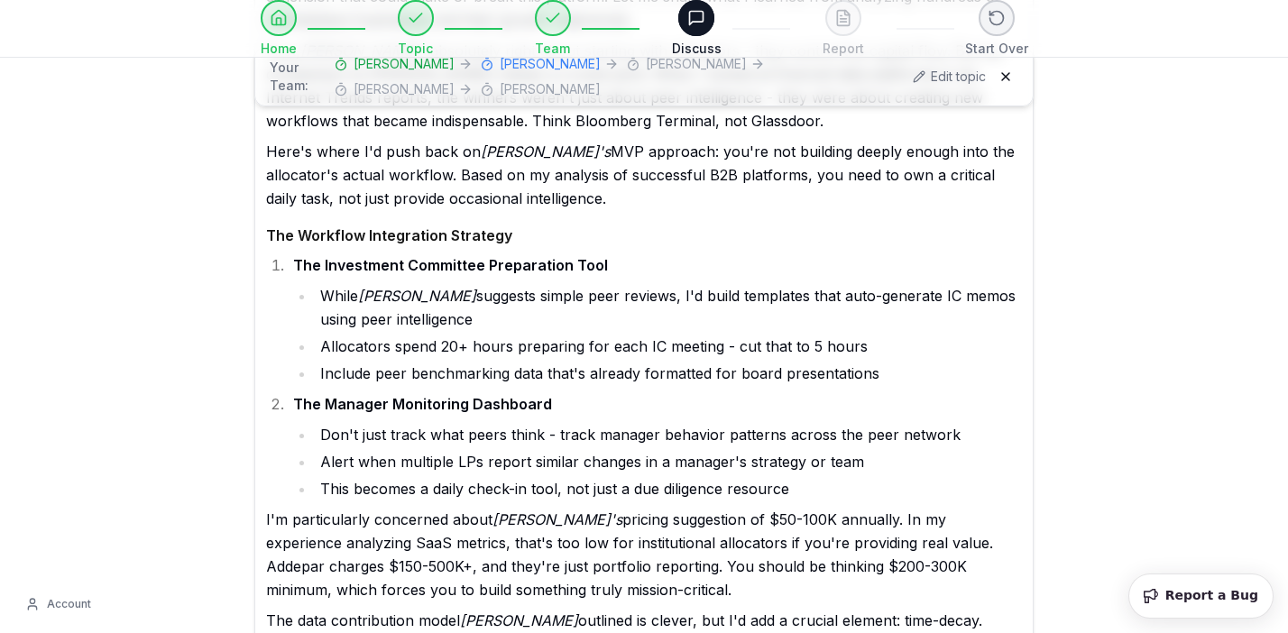
scroll to position [8066, 0]
